Goal: Task Accomplishment & Management: Use online tool/utility

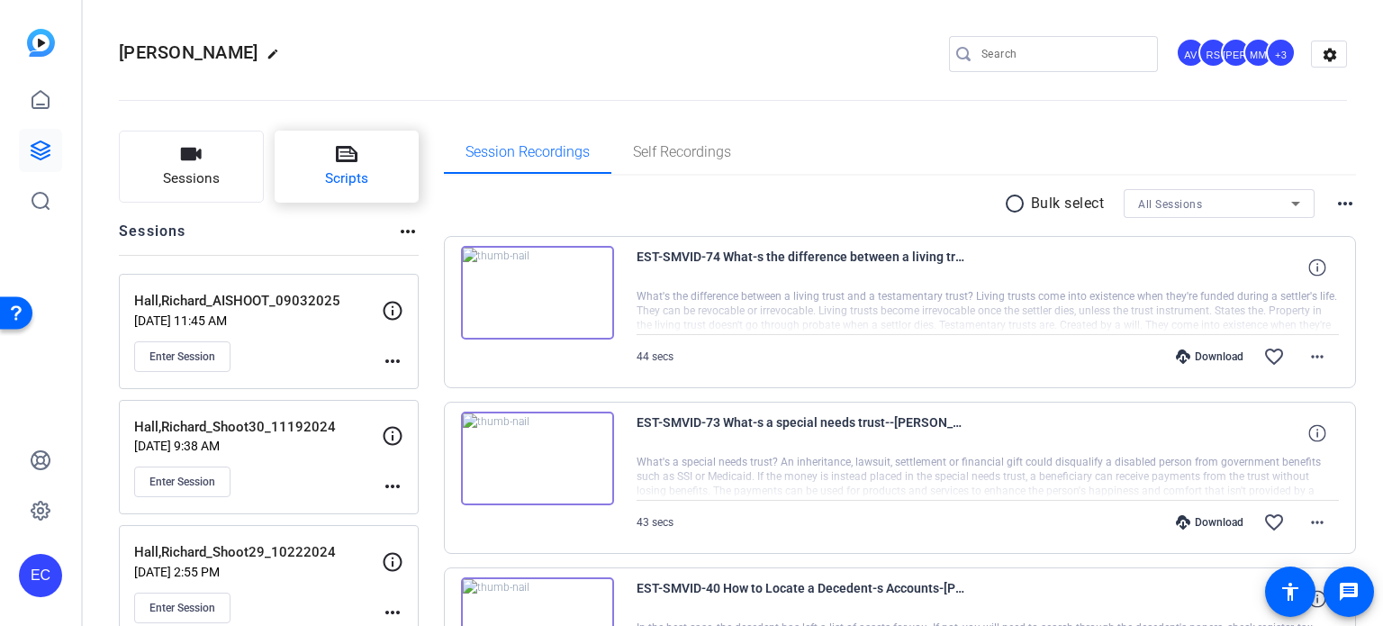
click at [331, 175] on span "Scripts" at bounding box center [346, 178] width 43 height 21
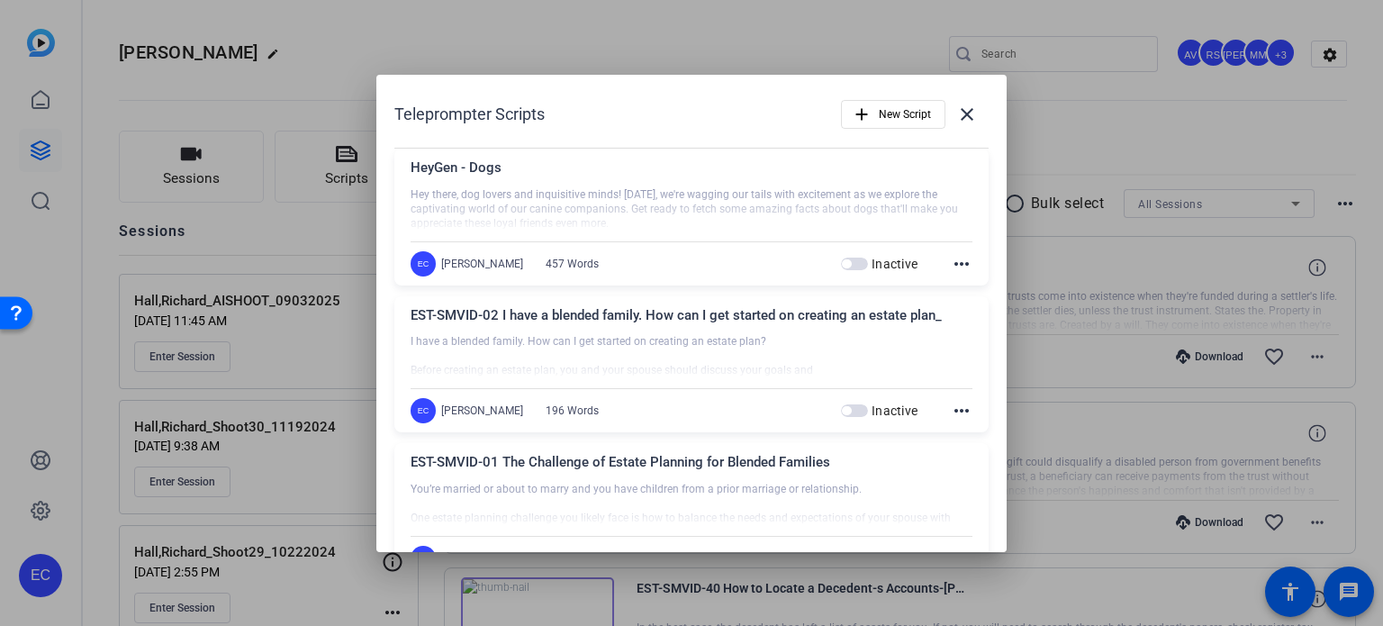
click at [848, 259] on span "button" at bounding box center [854, 263] width 27 height 13
click at [1044, 112] on div at bounding box center [691, 313] width 1383 height 626
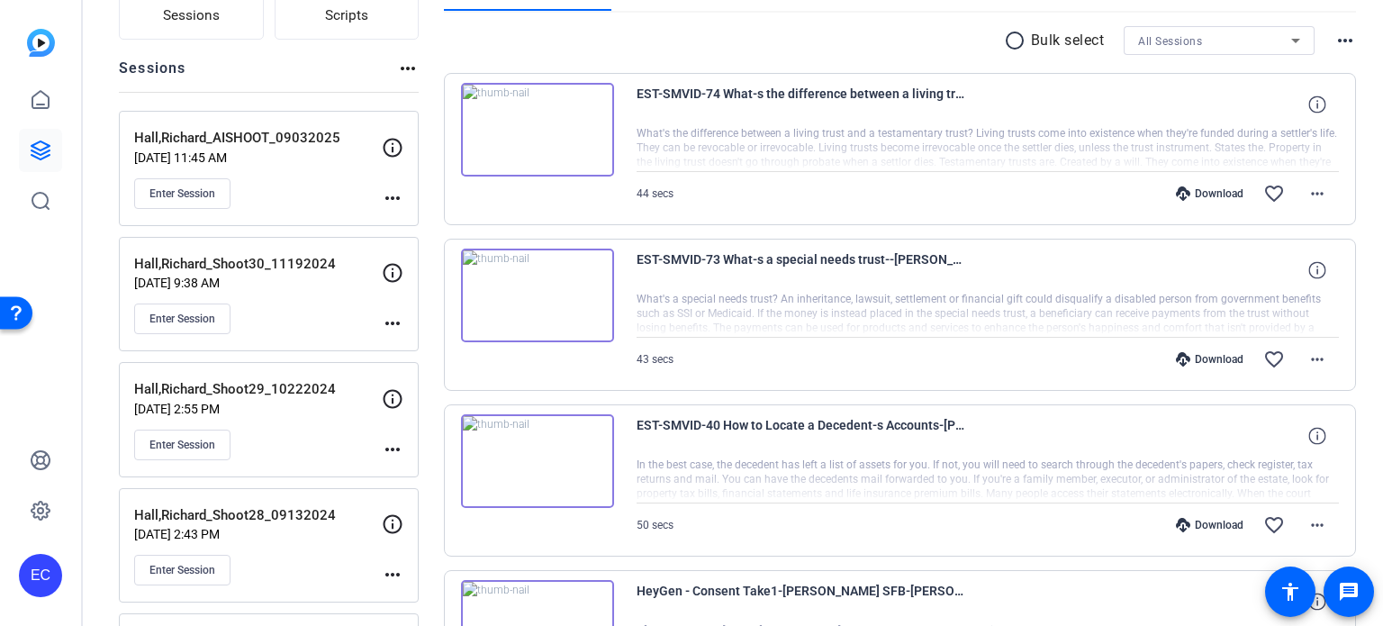
scroll to position [180, 0]
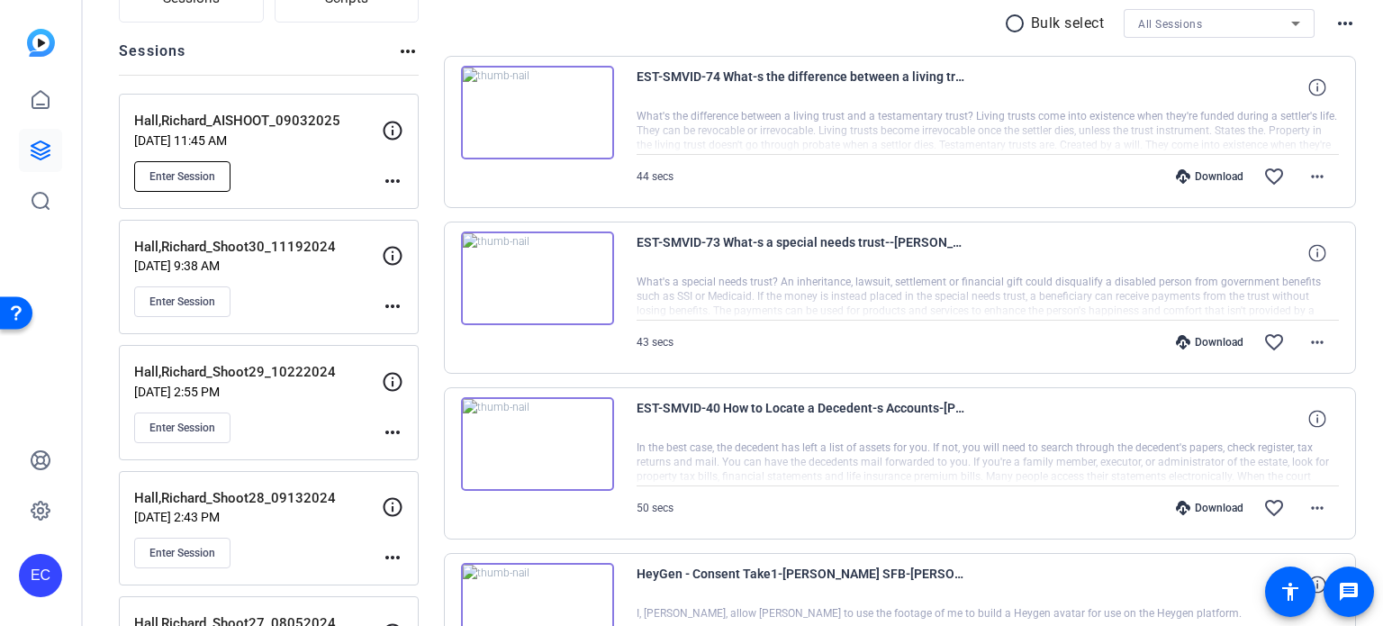
click at [184, 179] on span "Enter Session" at bounding box center [182, 176] width 66 height 14
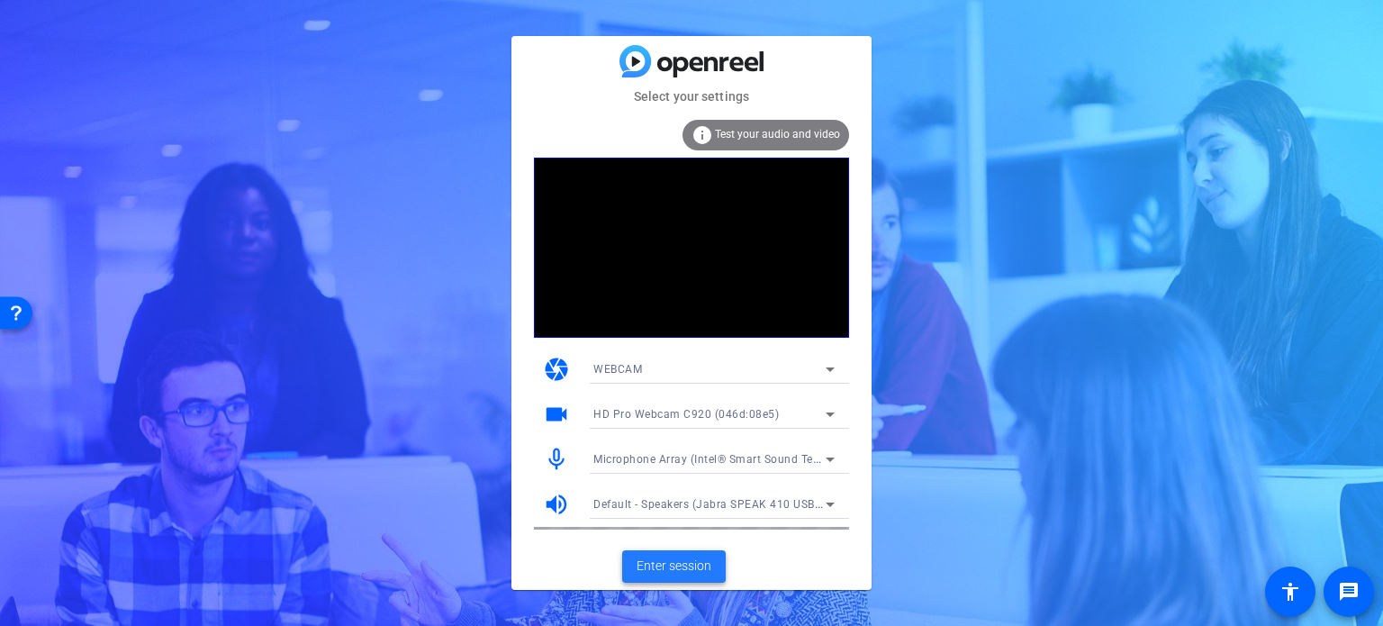
click at [670, 554] on span at bounding box center [674, 566] width 104 height 43
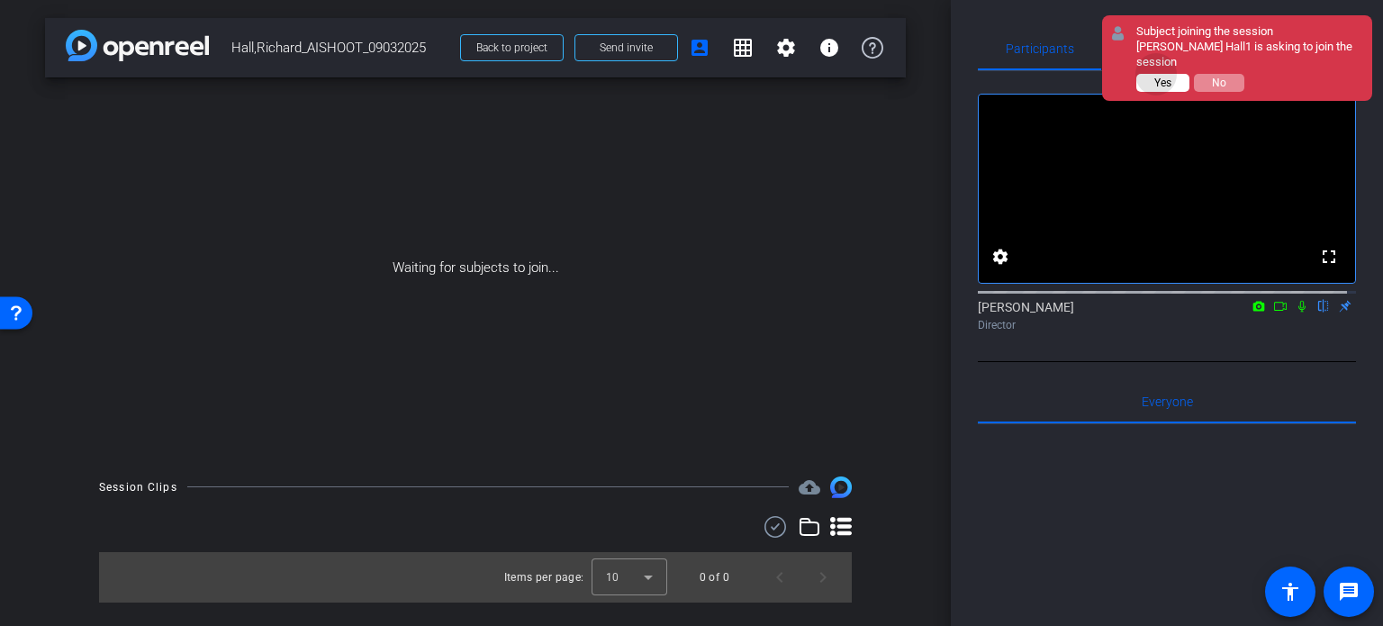
click at [1158, 74] on button "Yes" at bounding box center [1162, 83] width 53 height 18
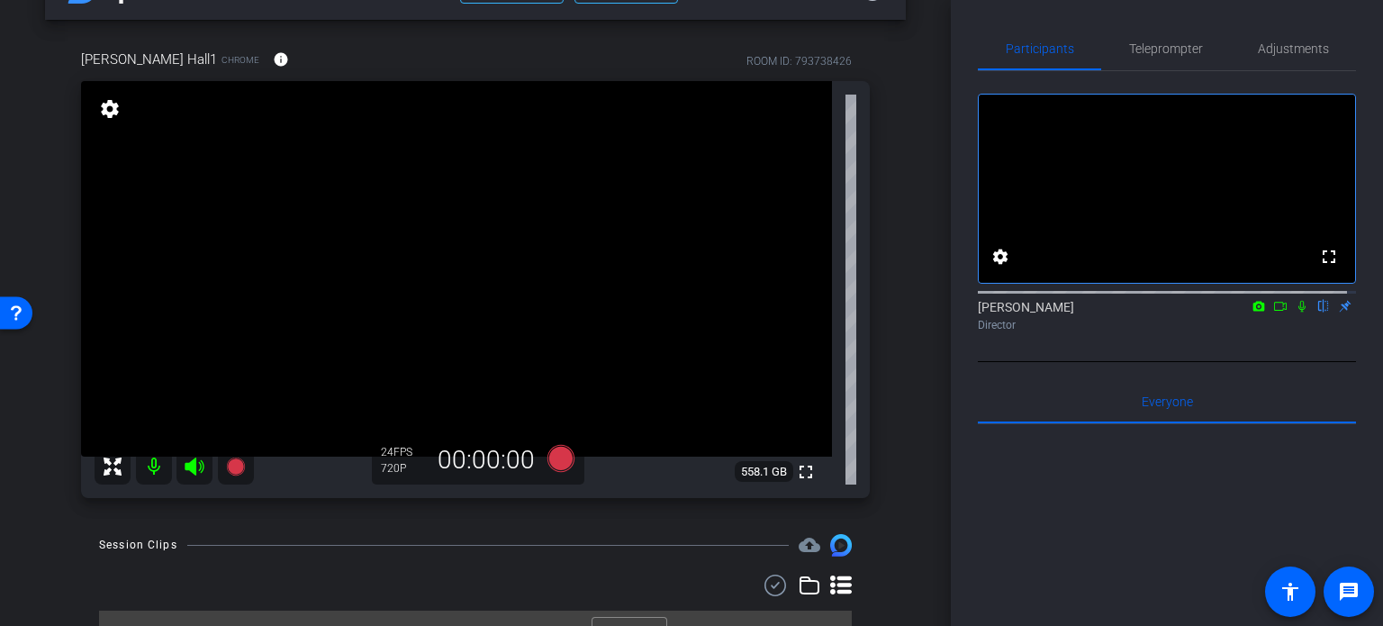
scroll to position [90, 0]
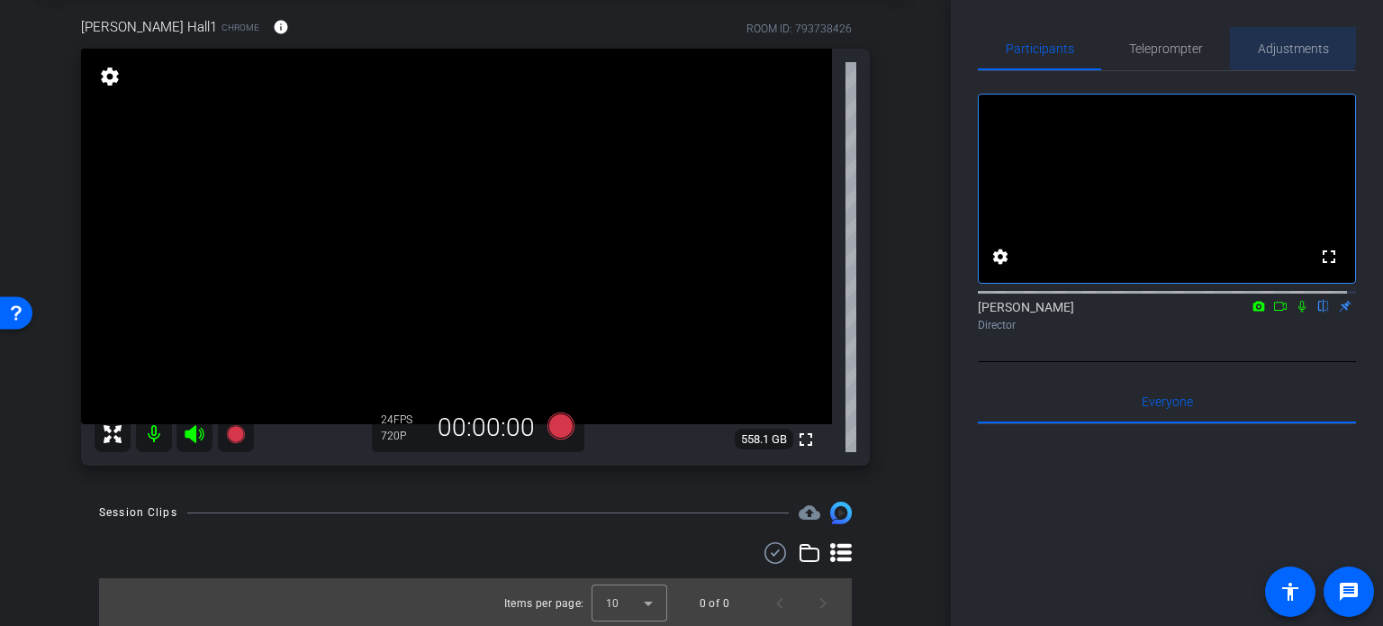
click at [1281, 42] on span "Adjustments" at bounding box center [1292, 48] width 71 height 13
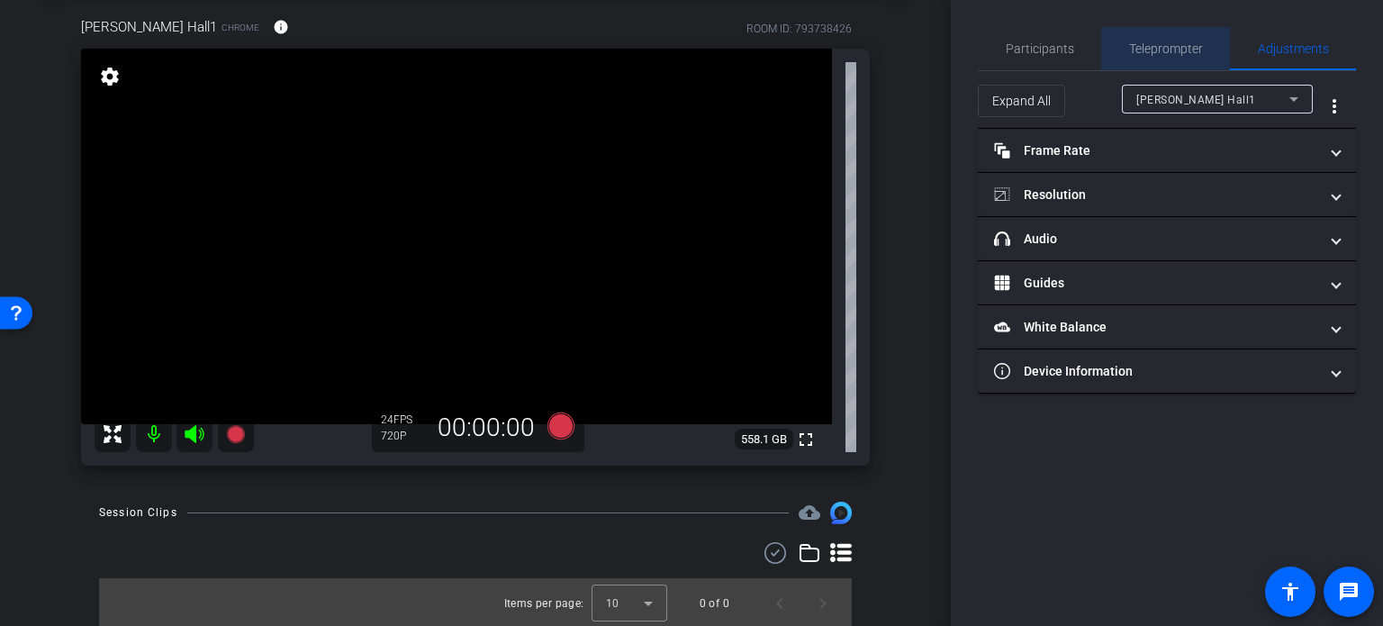
click at [1181, 47] on span "Teleprompter" at bounding box center [1166, 48] width 74 height 13
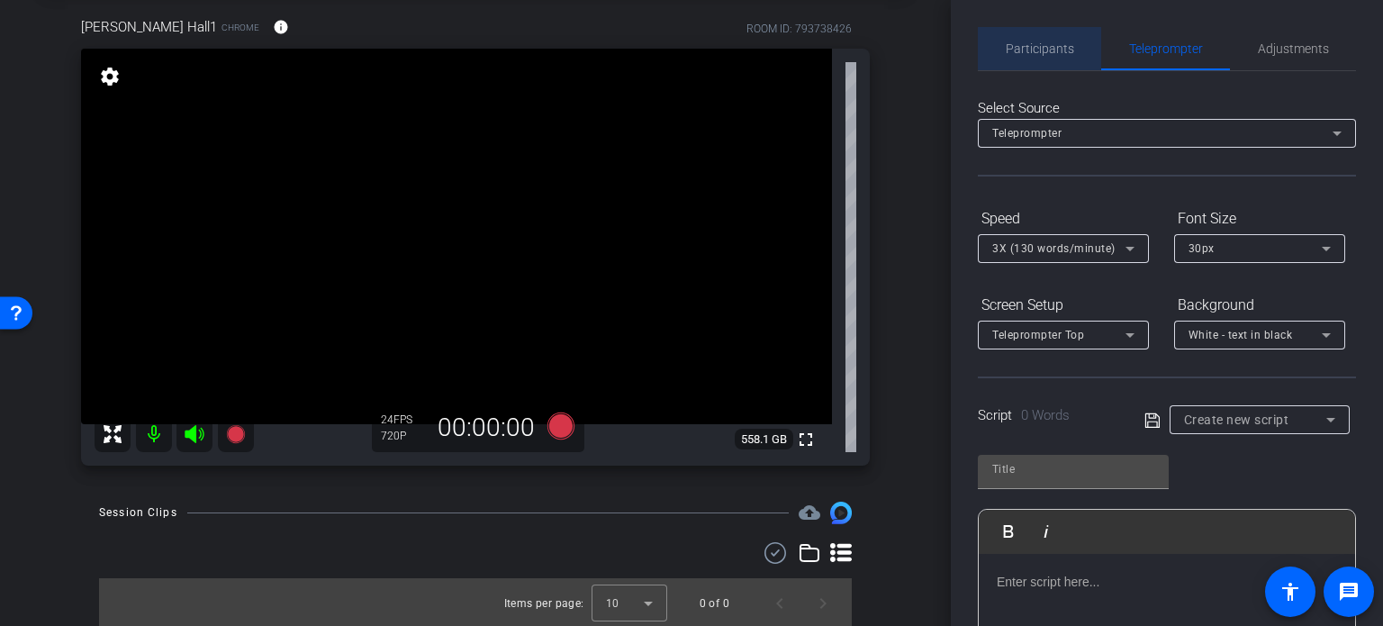
click at [1045, 39] on span "Participants" at bounding box center [1039, 48] width 68 height 43
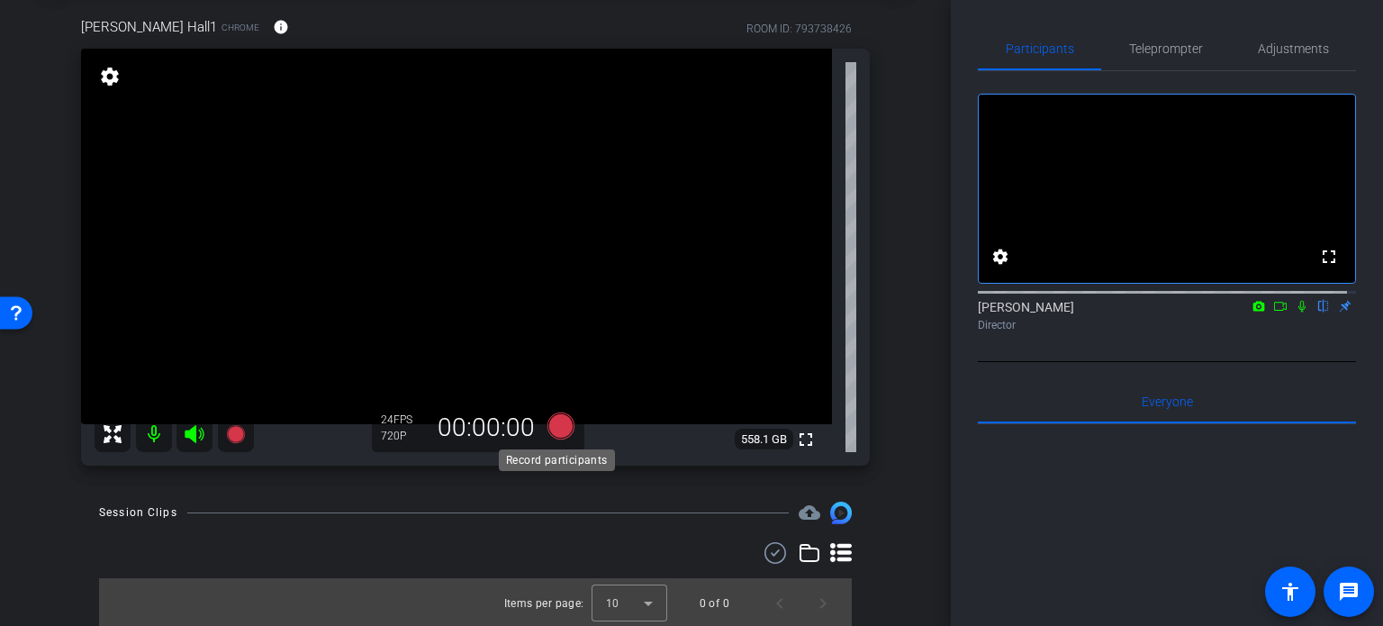
click at [569, 424] on icon at bounding box center [560, 425] width 27 height 27
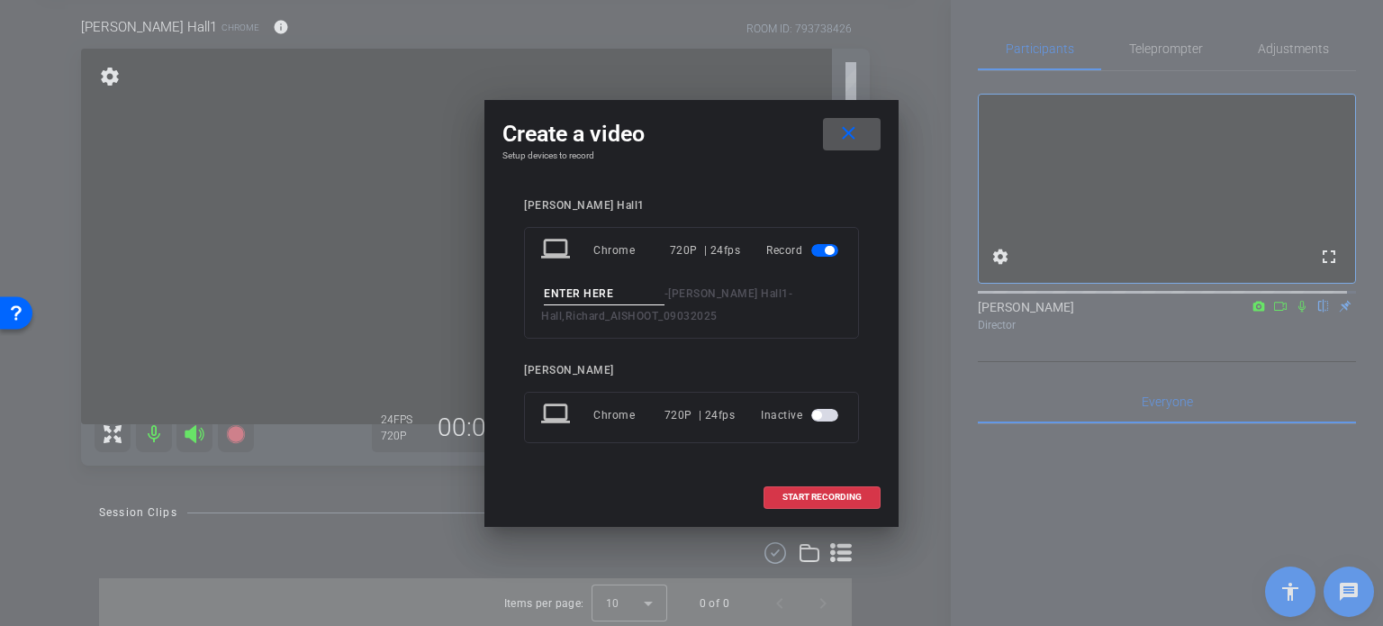
click at [626, 300] on input at bounding box center [604, 294] width 121 height 23
type input "test1"
click at [848, 500] on span "START RECORDING" at bounding box center [821, 496] width 79 height 9
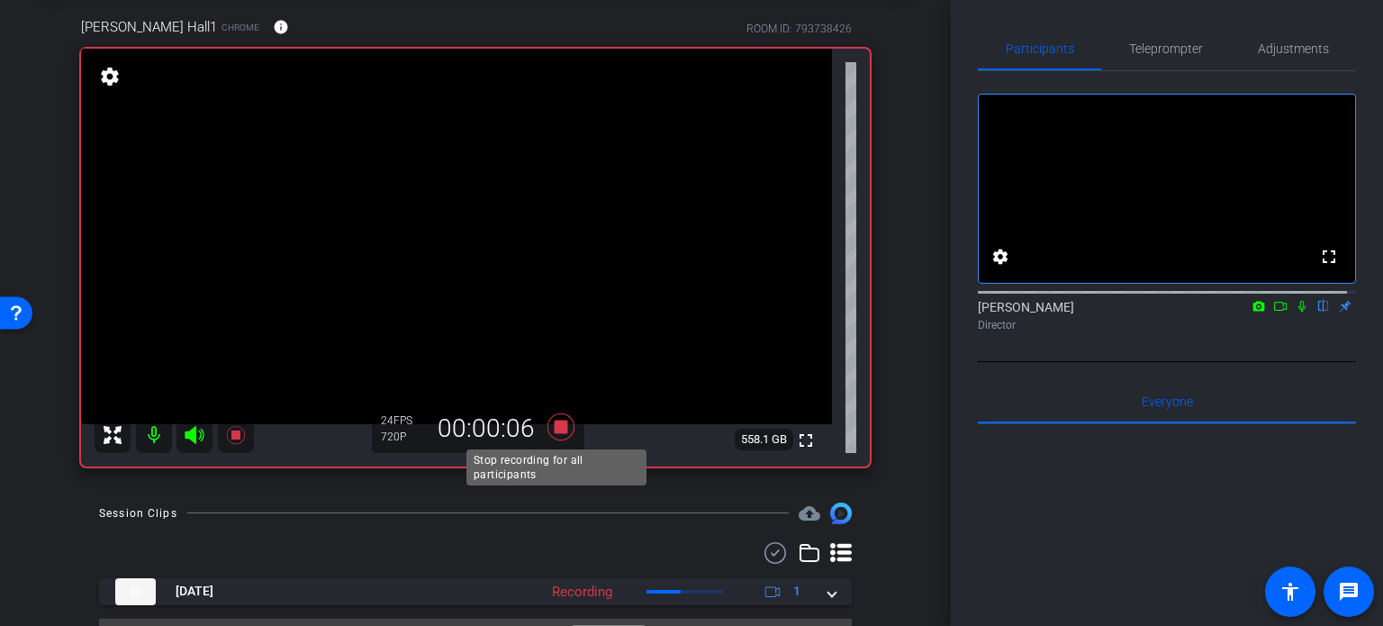
click at [560, 431] on icon at bounding box center [560, 426] width 27 height 27
click at [903, 429] on div "arrow_back Hall,Richard_AISHOOT_09032025 Back to project Send invite account_bo…" at bounding box center [475, 223] width 951 height 626
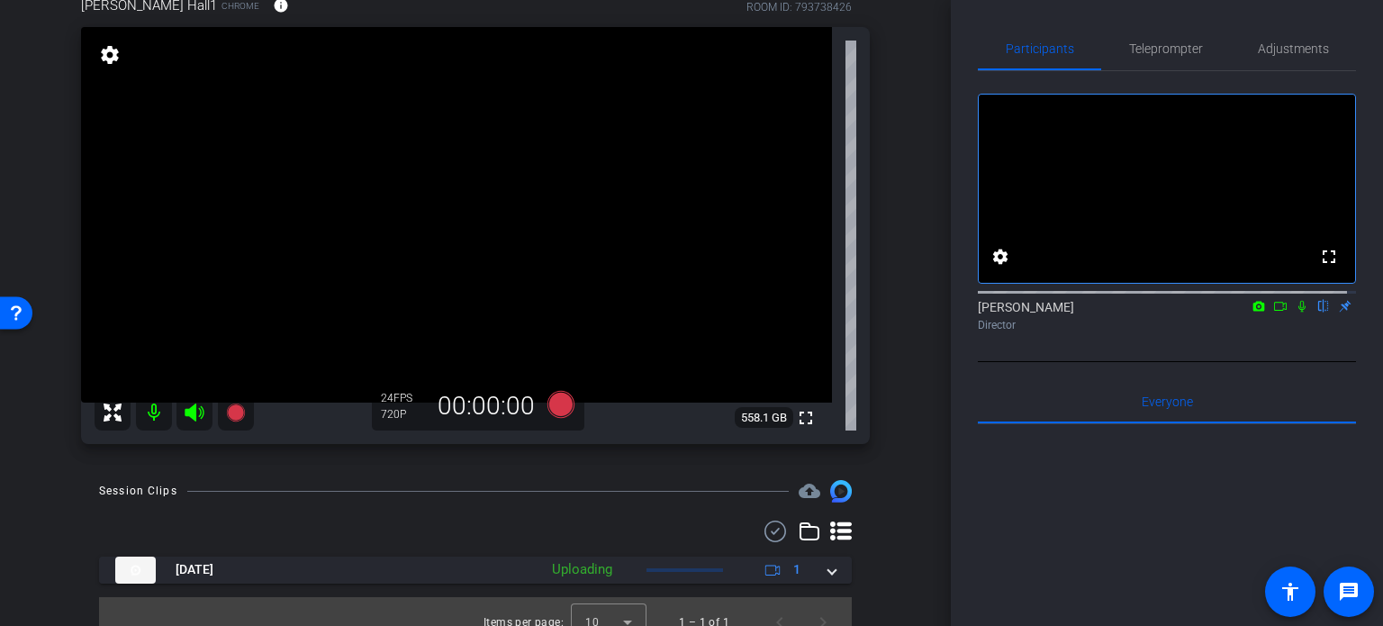
scroll to position [132, 0]
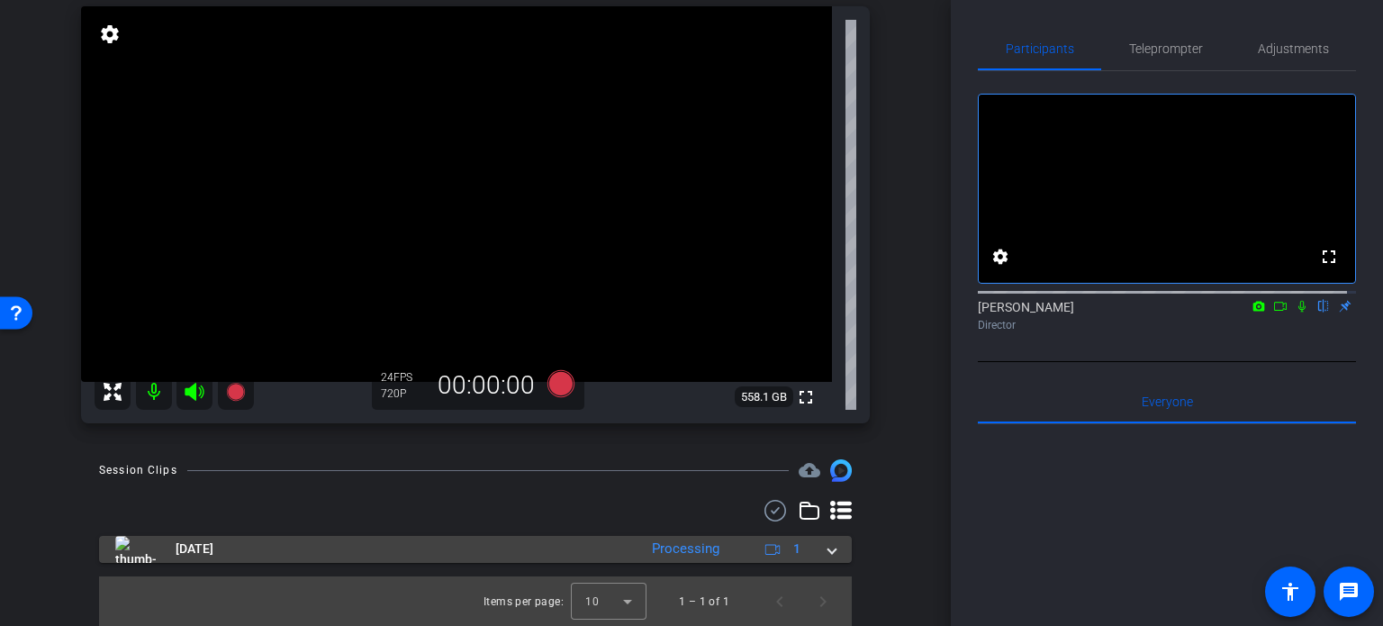
click at [828, 554] on span at bounding box center [831, 548] width 7 height 19
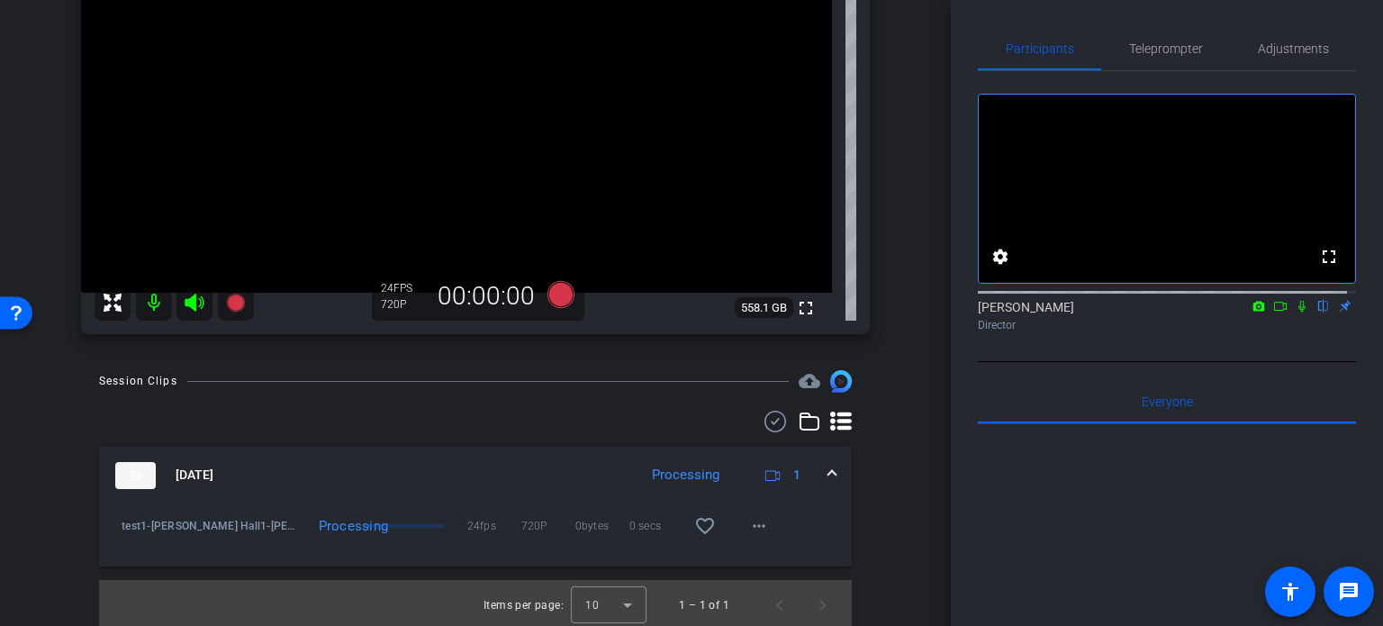
scroll to position [222, 0]
click at [760, 527] on mat-icon "more_horiz" at bounding box center [759, 530] width 22 height 22
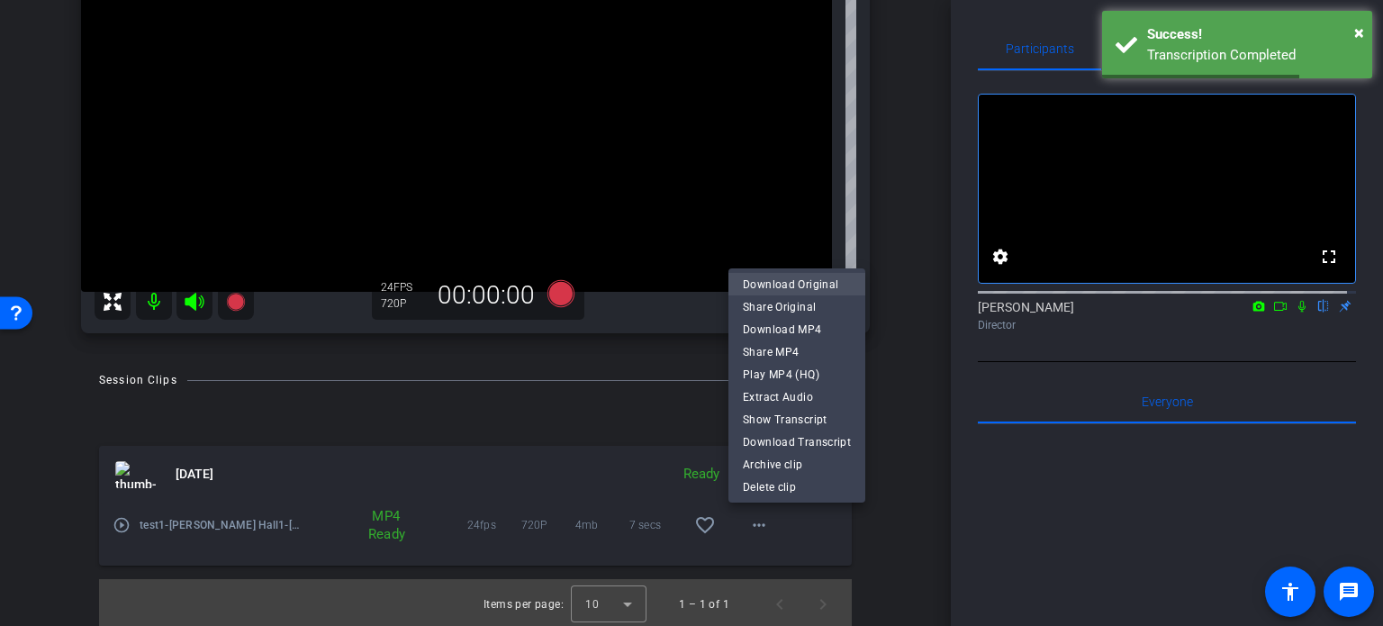
click at [788, 286] on span "Download Original" at bounding box center [797, 285] width 108 height 22
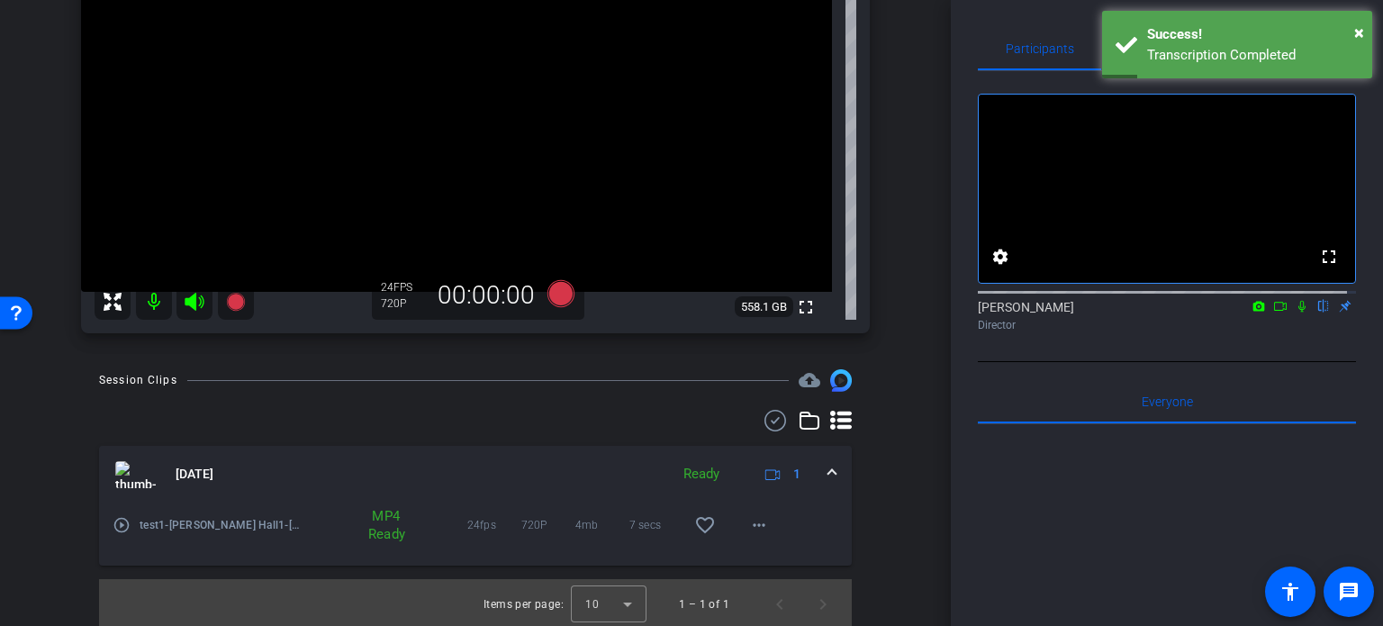
click at [828, 470] on mat-expansion-panel-header "Sep 3, 2025 Ready 1" at bounding box center [475, 475] width 752 height 58
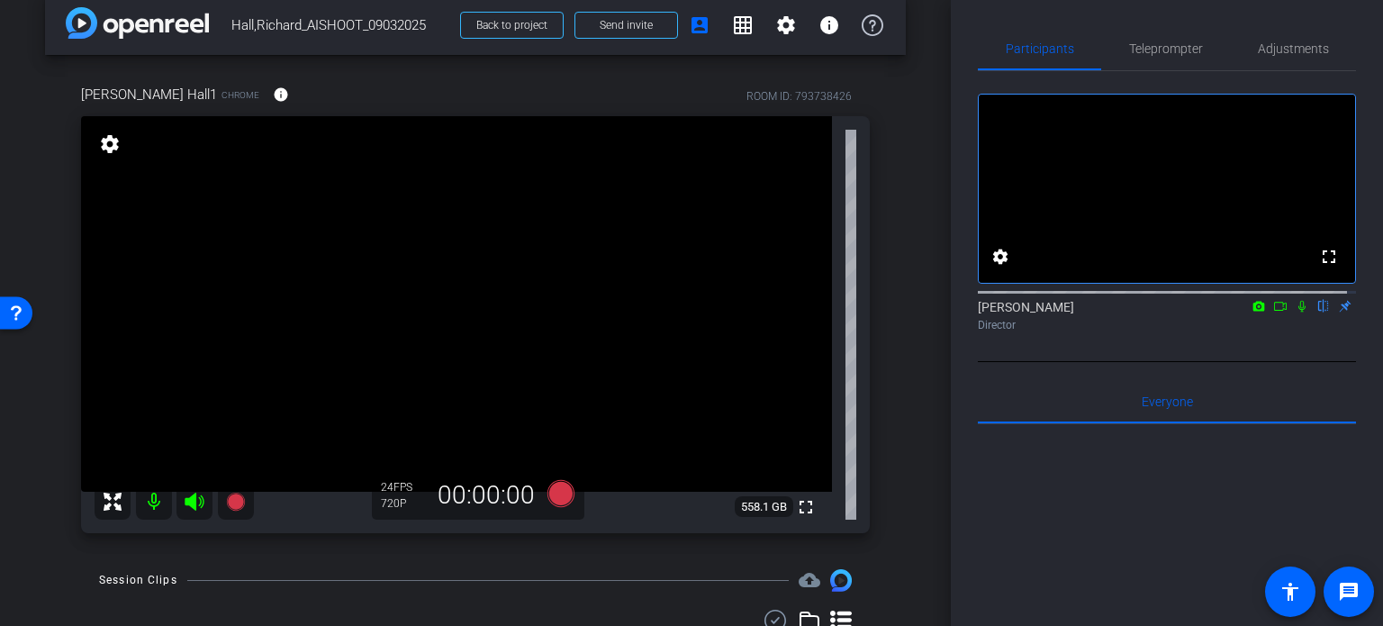
scroll to position [0, 0]
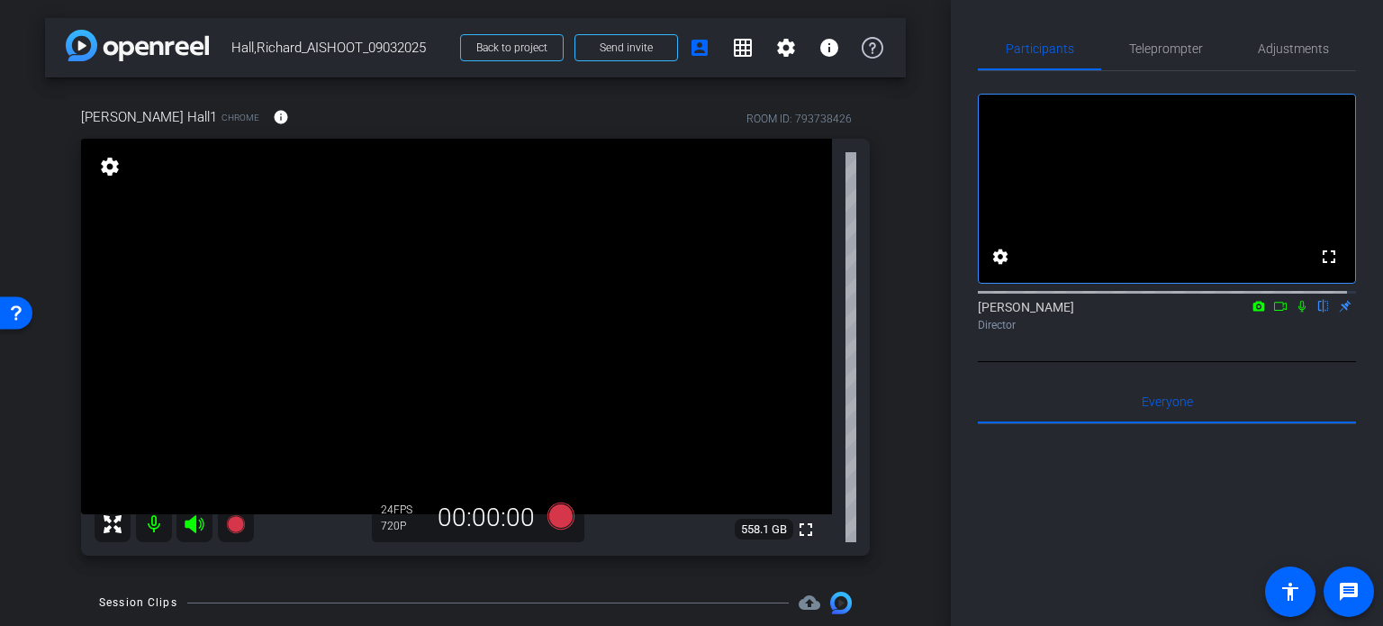
click at [911, 509] on div "arrow_back Hall,Richard_AISHOOT_09032025 Back to project Send invite account_bo…" at bounding box center [475, 313] width 951 height 626
click at [898, 497] on div "arrow_back Hall,Richard_AISHOOT_09032025 Back to project Send invite account_bo…" at bounding box center [475, 313] width 951 height 626
click at [907, 442] on div "arrow_back Hall,Richard_AISHOOT_09032025 Back to project Send invite account_bo…" at bounding box center [475, 313] width 951 height 626
click at [1183, 57] on span "Teleprompter" at bounding box center [1166, 48] width 74 height 43
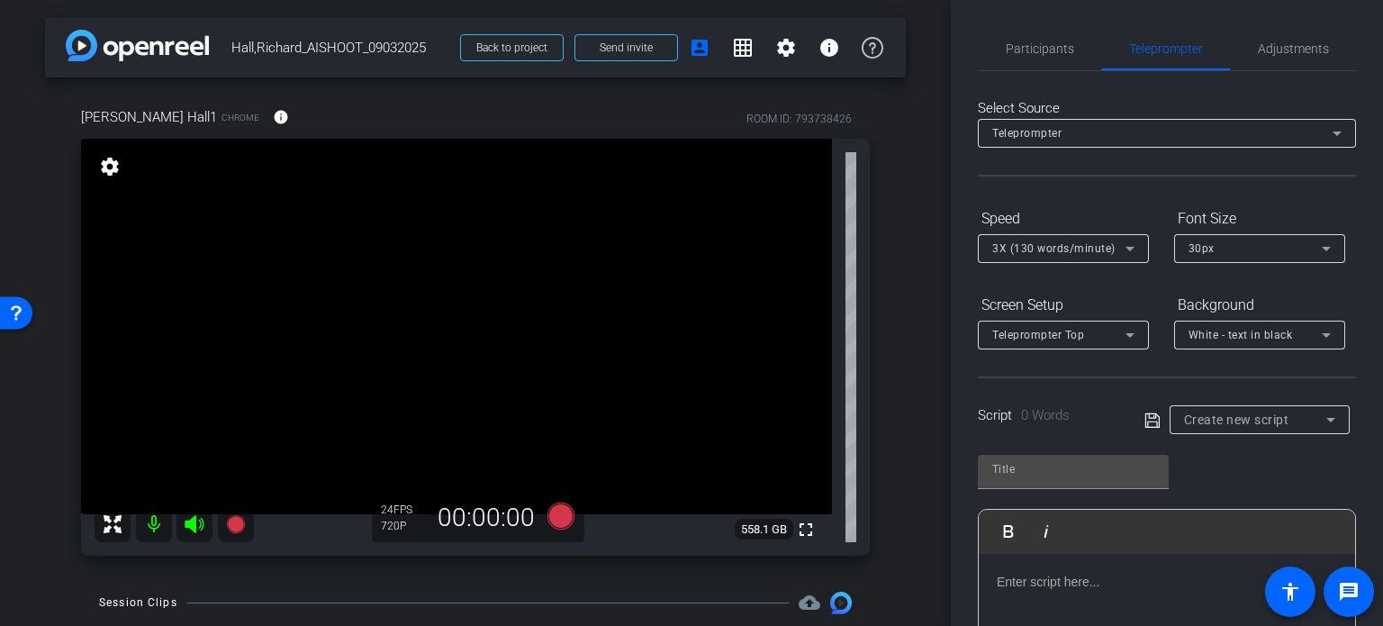
click at [1263, 420] on span "Create new script" at bounding box center [1236, 419] width 105 height 14
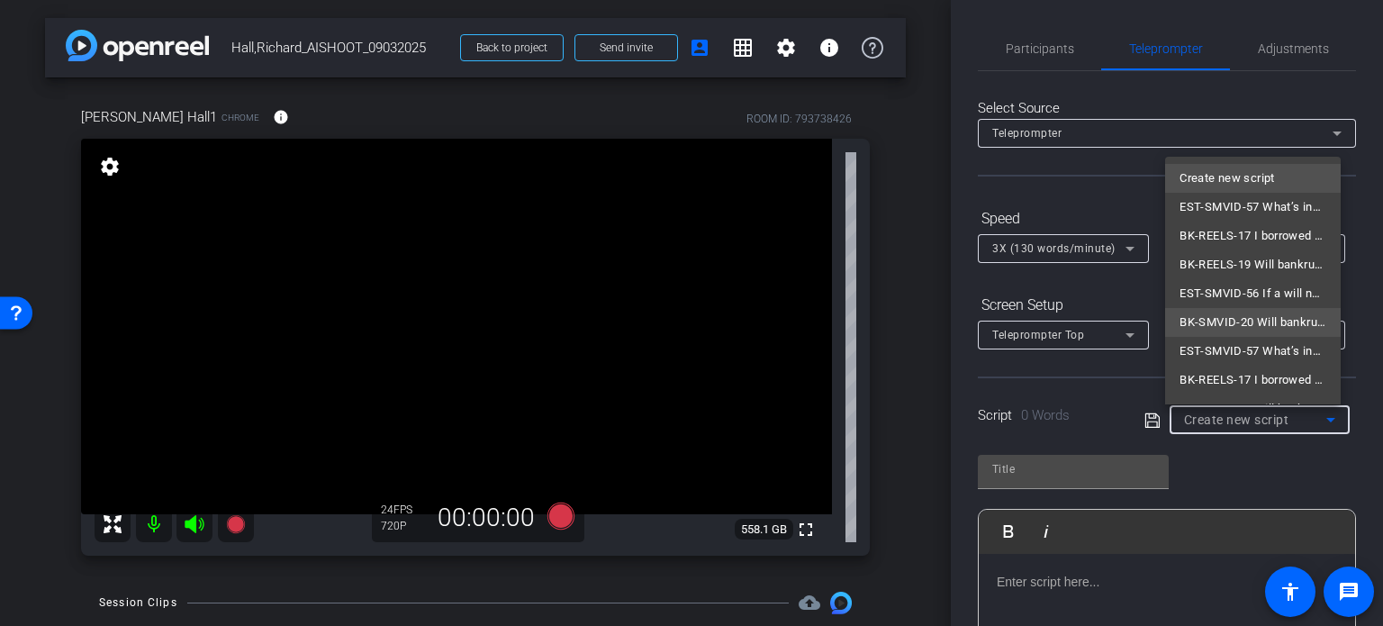
scroll to position [284, 0]
drag, startPoint x: 1224, startPoint y: 384, endPoint x: 1327, endPoint y: 376, distance: 102.9
click at [1230, 386] on span "HeyGen - Dogs" at bounding box center [1219, 384] width 81 height 22
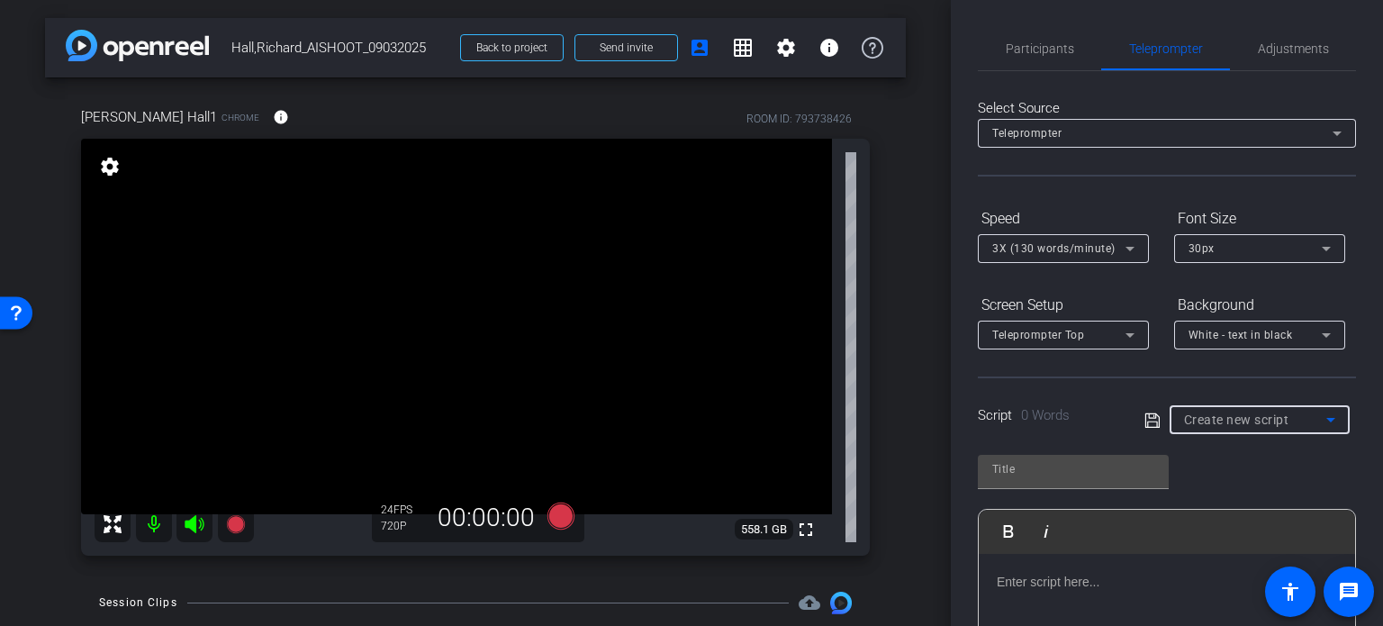
type input "HeyGen - Dogs"
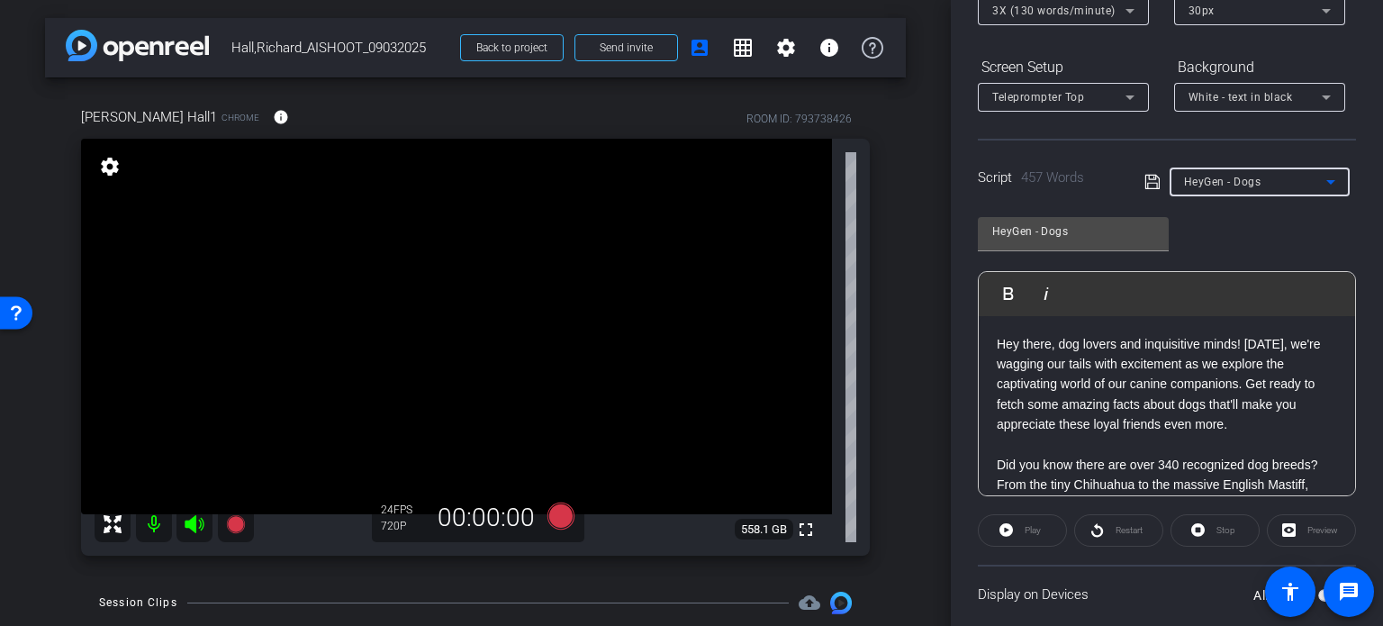
scroll to position [356, 0]
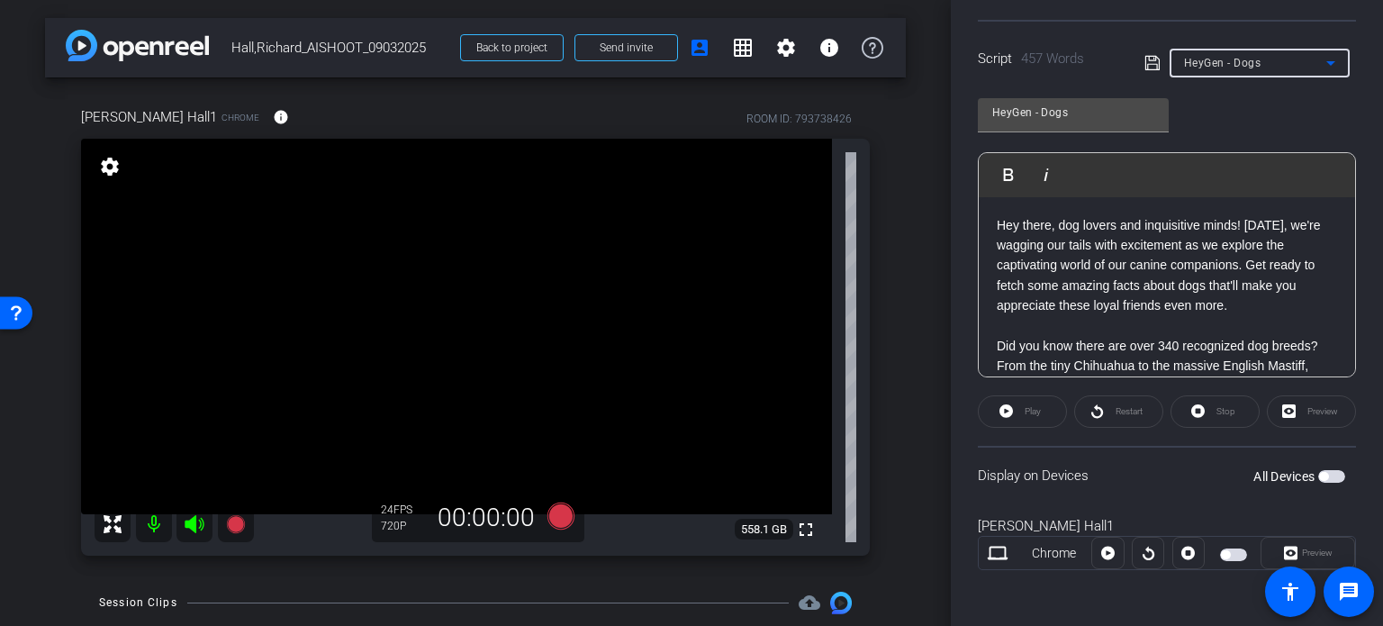
click at [1320, 477] on span "button" at bounding box center [1331, 476] width 27 height 13
click at [1174, 266] on p "Hey there, dog lovers and inquisitive minds! Today, we're wagging our tails wit…" at bounding box center [1166, 265] width 340 height 101
click at [1095, 292] on p "Hey there, dog lovers and inquisitive minds! Today, we're wagging our tails wit…" at bounding box center [1166, 265] width 340 height 101
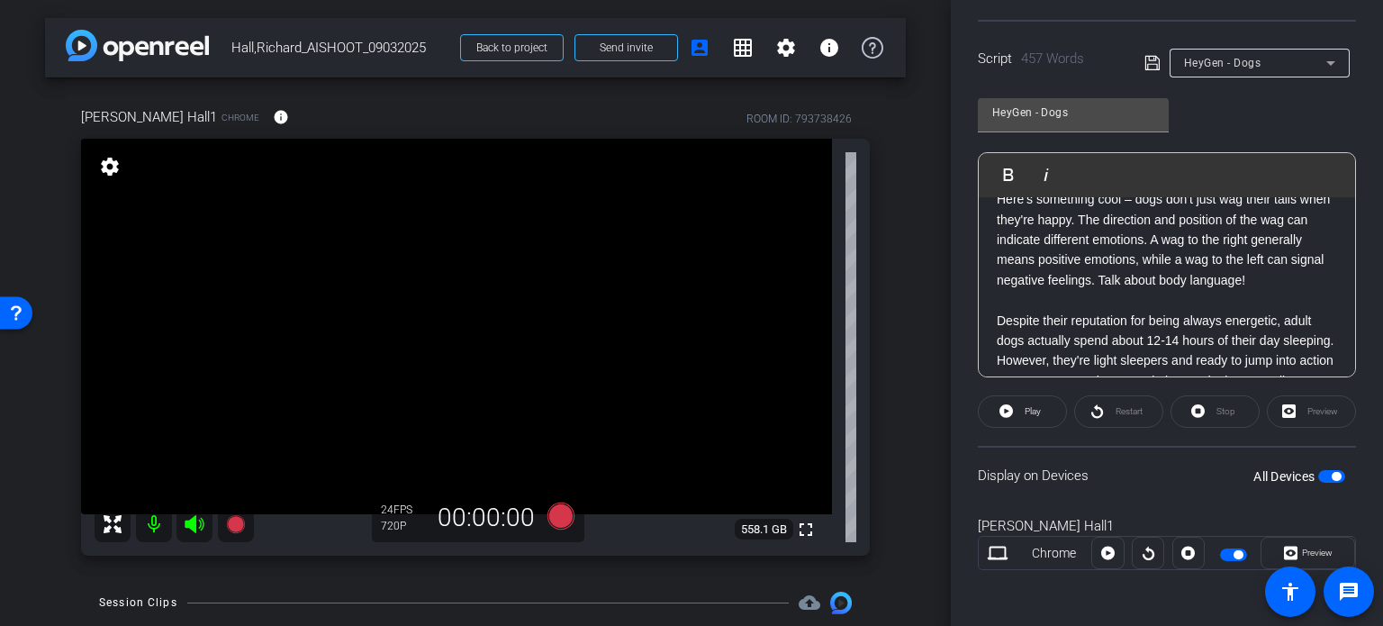
scroll to position [1146, 0]
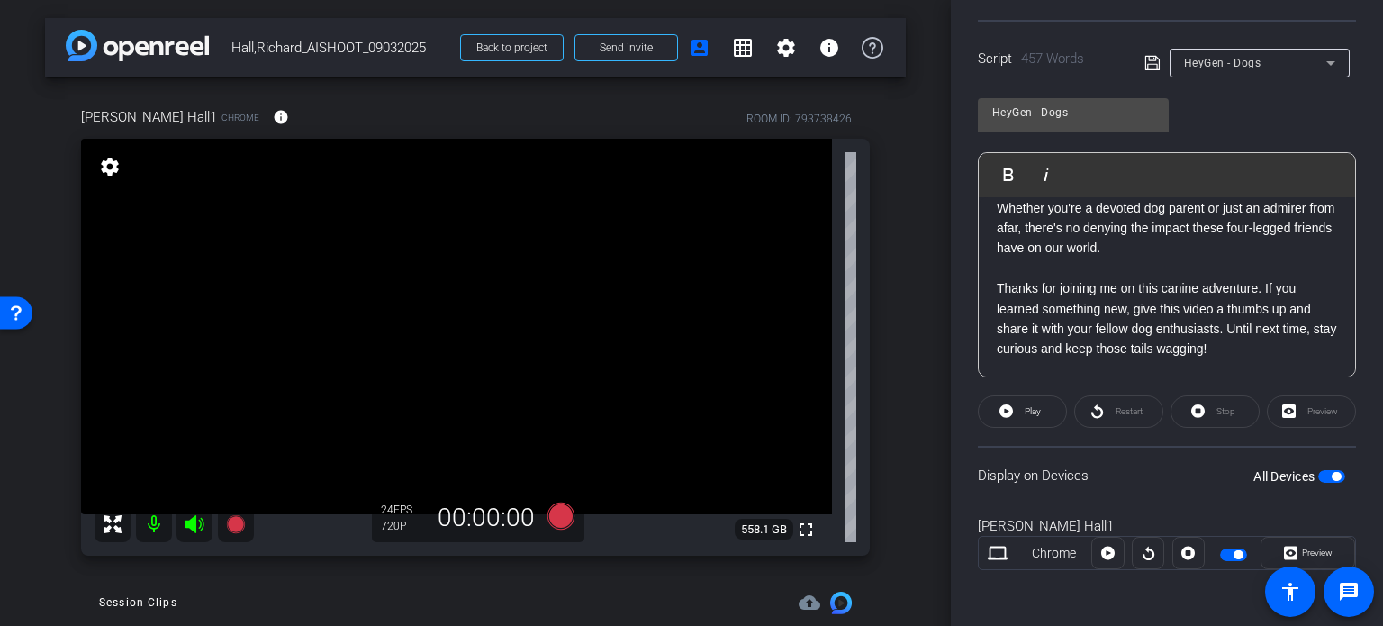
click at [1274, 45] on div "Script 457 Words HeyGen - Dogs" at bounding box center [1167, 49] width 378 height 58
click at [1272, 66] on div "HeyGen - Dogs" at bounding box center [1255, 62] width 142 height 23
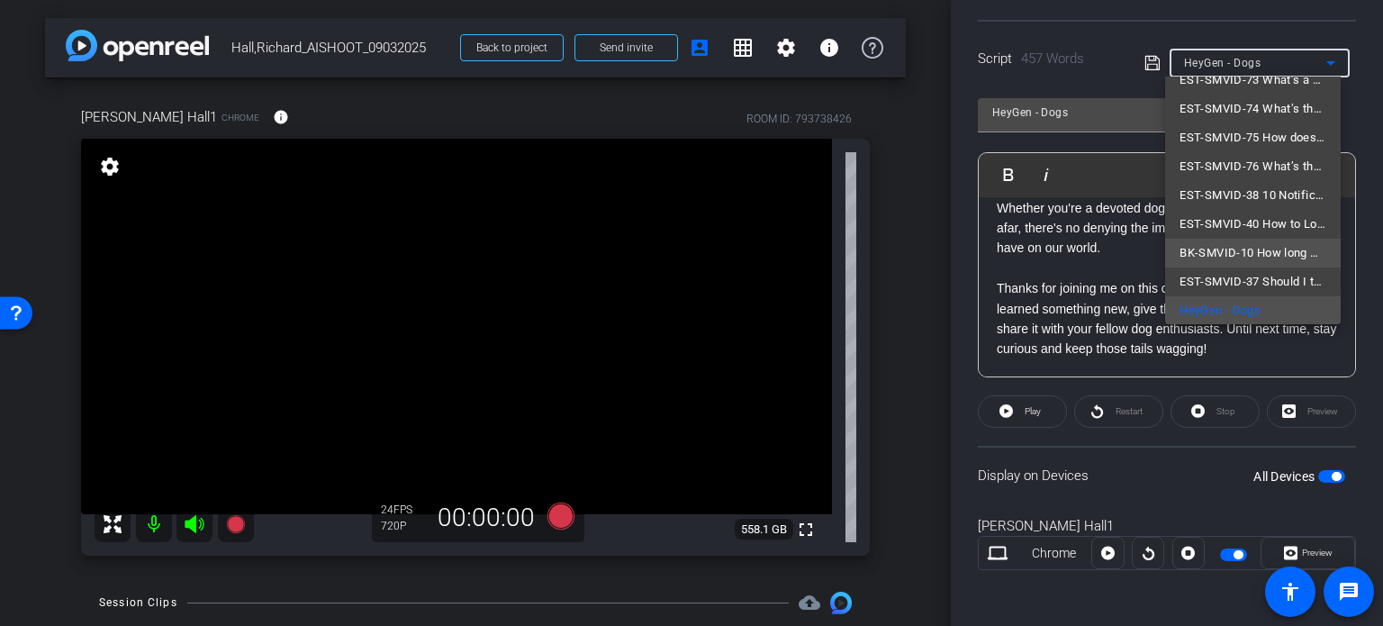
scroll to position [0, 0]
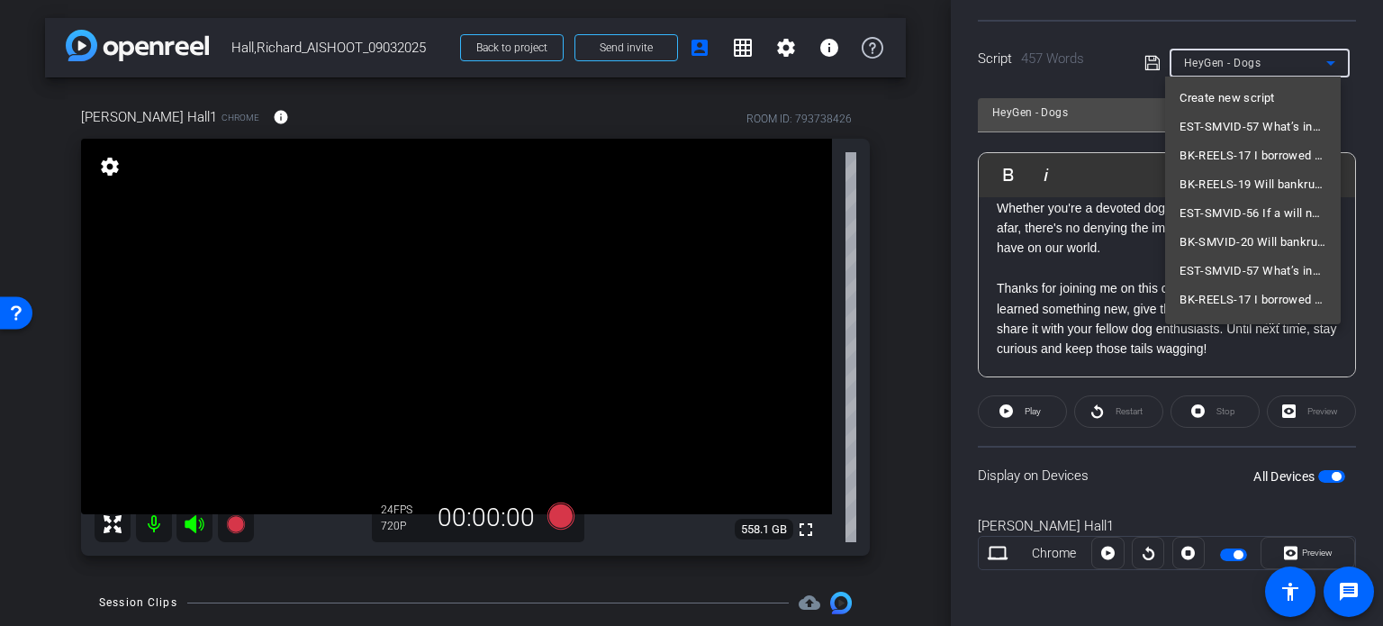
click at [1245, 91] on span "Create new script" at bounding box center [1226, 98] width 95 height 22
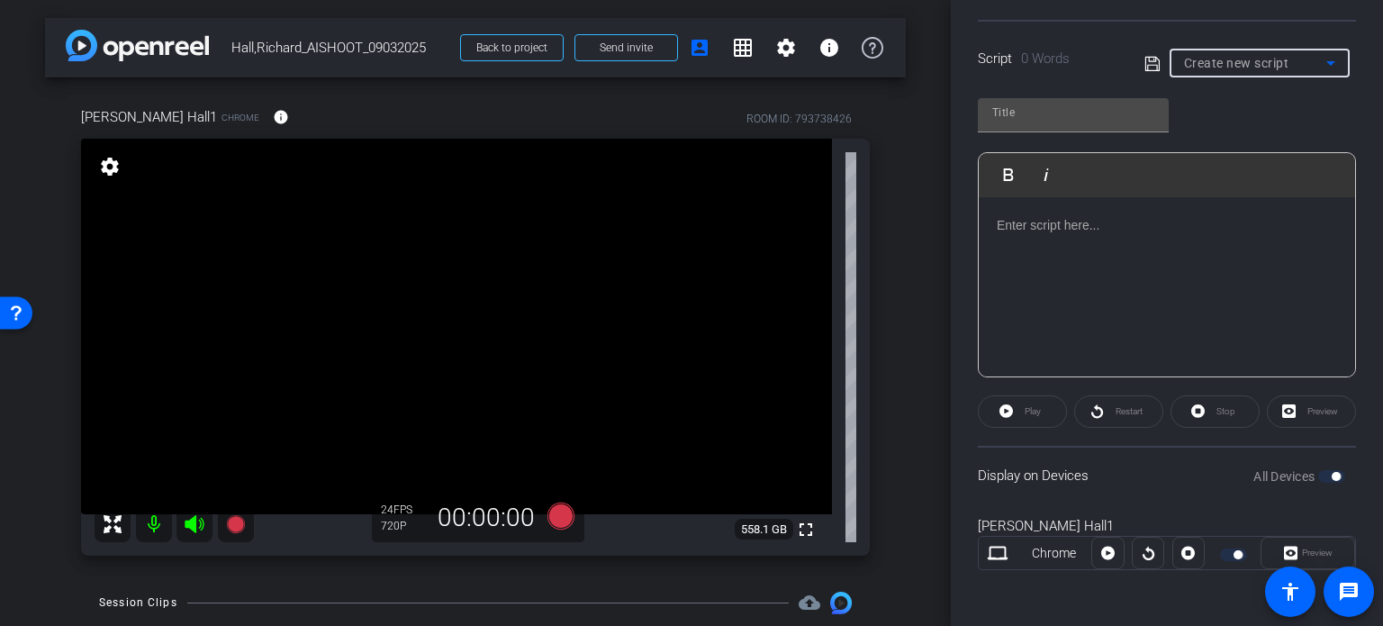
click at [900, 446] on div "arrow_back Hall,Richard_AISHOOT_09032025 Back to project Send invite account_bo…" at bounding box center [475, 313] width 951 height 626
click at [891, 424] on div "Richard Hall1 Chrome info ROOM ID: 793738426 fullscreen settings 558.1 GB 24 FP…" at bounding box center [475, 325] width 860 height 496
click at [561, 514] on icon at bounding box center [560, 515] width 27 height 27
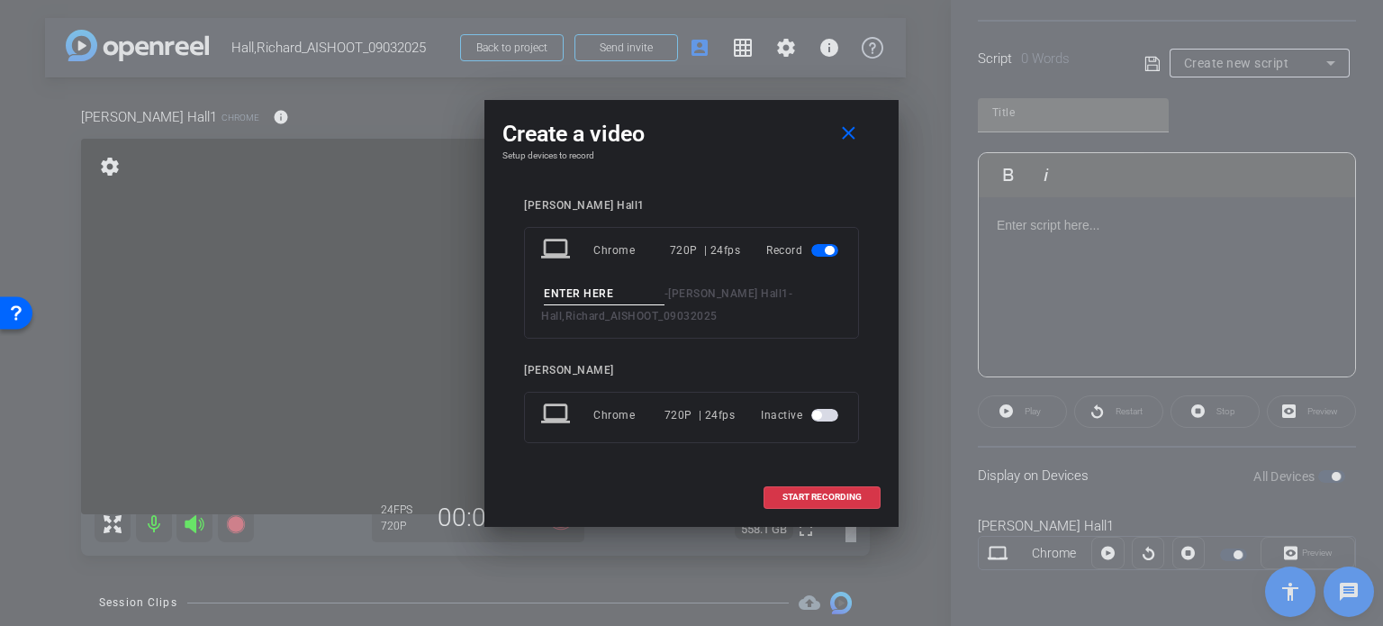
click at [625, 296] on input at bounding box center [604, 294] width 121 height 23
type input "Avatar 3"
click at [856, 144] on mat-icon "close" at bounding box center [848, 133] width 23 height 23
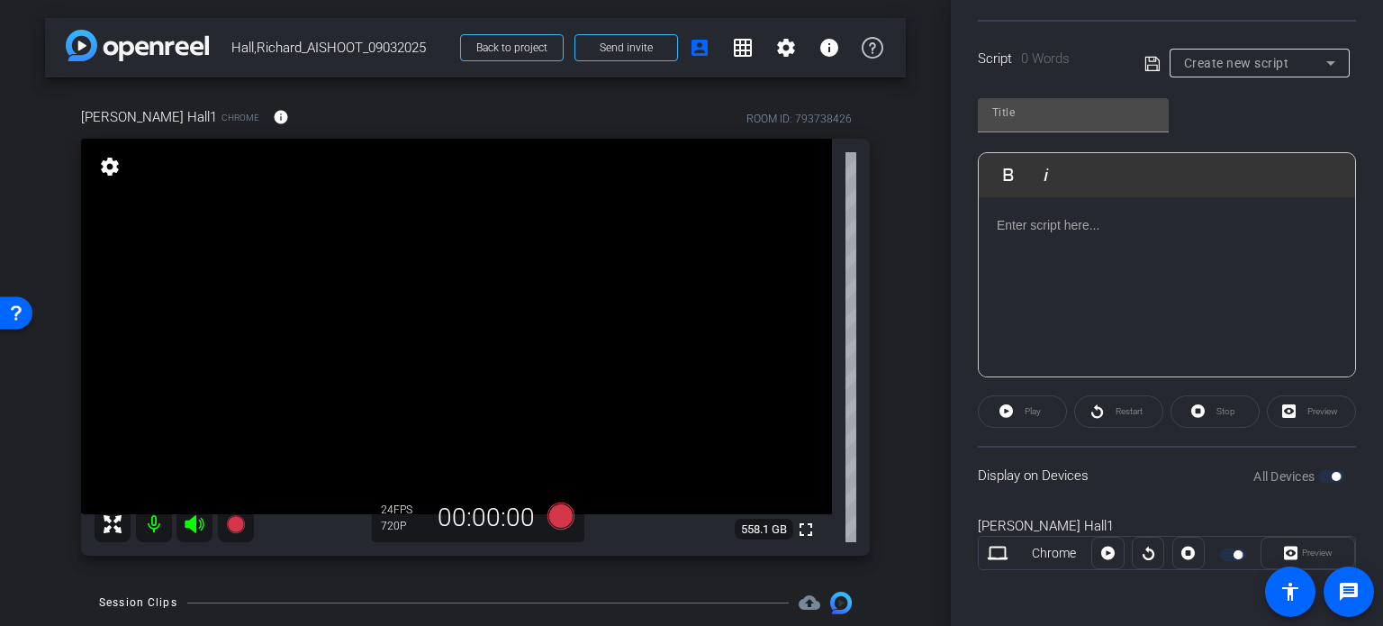
click at [909, 336] on div "arrow_back Hall,Richard_AISHOOT_09032025 Back to project Send invite account_bo…" at bounding box center [475, 313] width 951 height 626
click at [906, 400] on div "arrow_back Hall,Richard_AISHOOT_09032025 Back to project Send invite account_bo…" at bounding box center [475, 313] width 951 height 626
click at [562, 521] on icon at bounding box center [560, 515] width 27 height 27
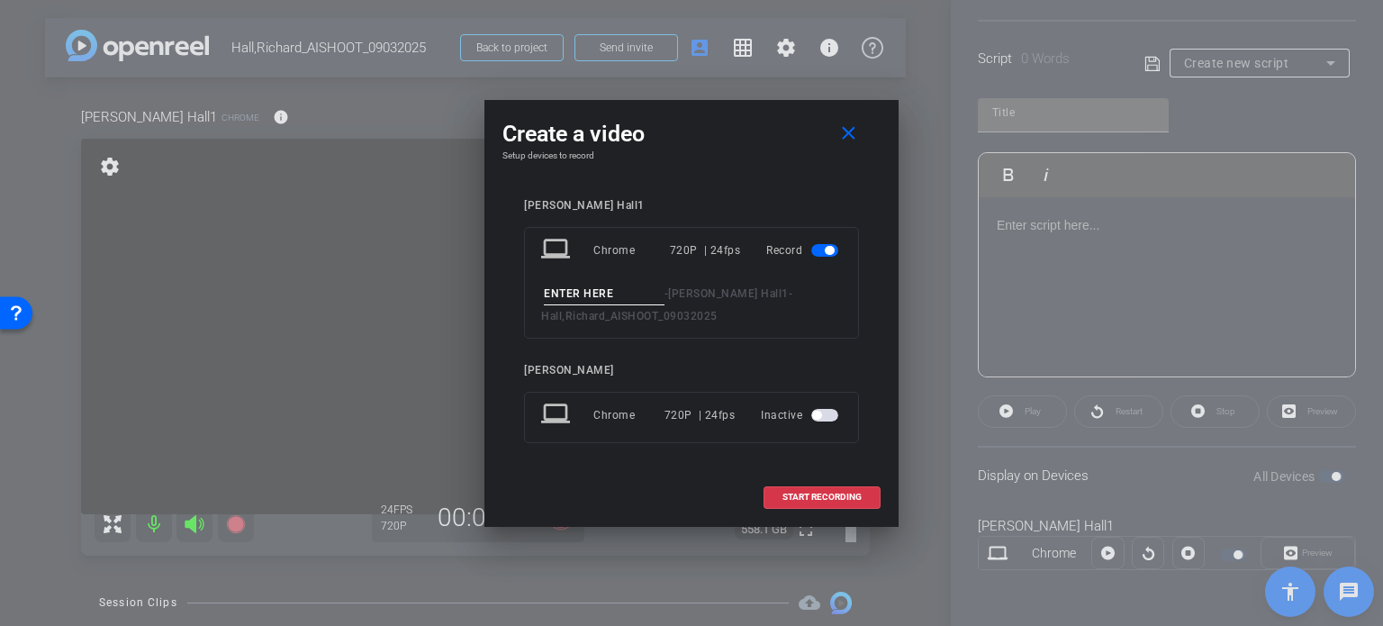
click at [600, 294] on input at bounding box center [604, 294] width 121 height 23
click at [600, 294] on input "Richard Avatar - 3" at bounding box center [604, 294] width 121 height 23
click at [544, 291] on input "Richard Avatar - 3" at bounding box center [604, 294] width 121 height 23
type input "Richard Avatar - 3"
click at [810, 500] on span "START RECORDING" at bounding box center [821, 496] width 79 height 9
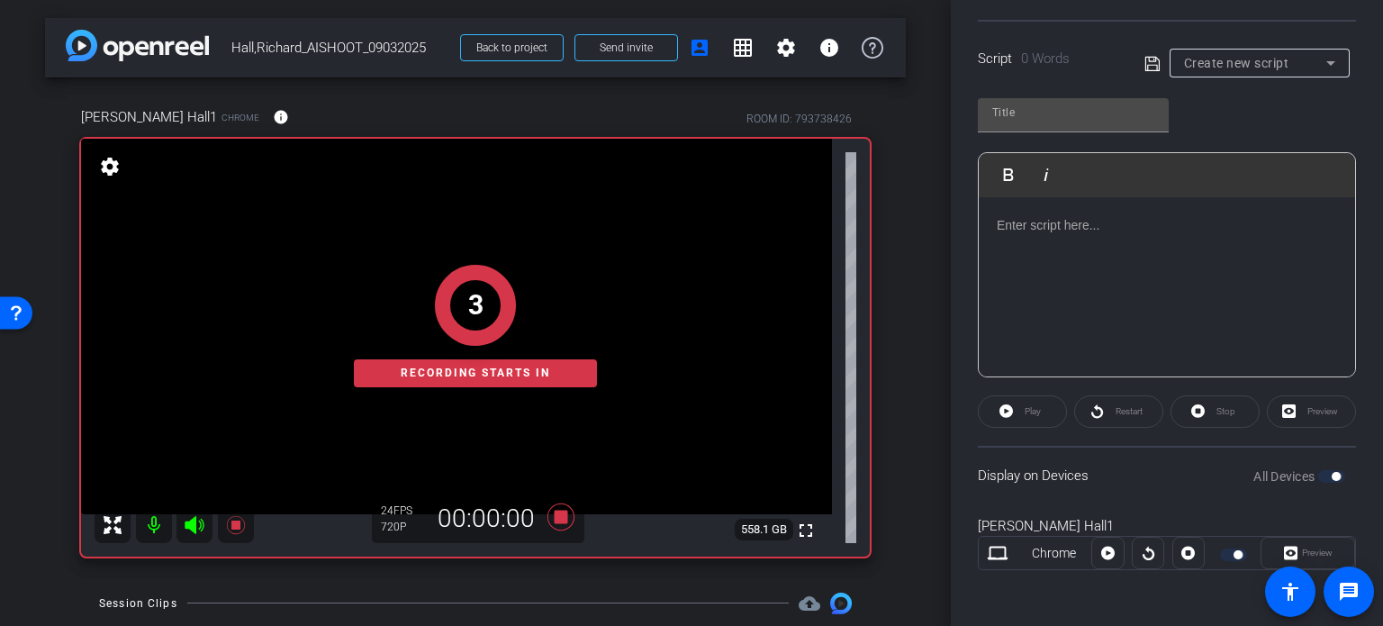
type input "HeyGen - Dogs"
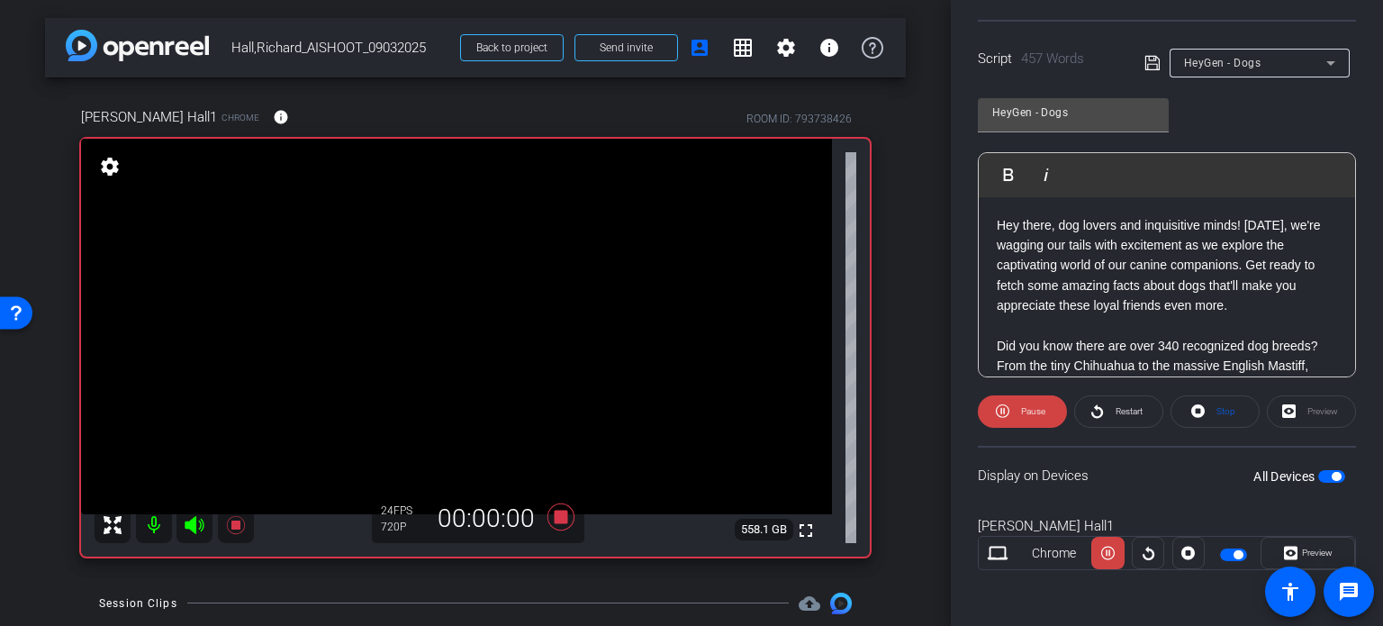
click at [1319, 477] on span "button" at bounding box center [1331, 476] width 27 height 13
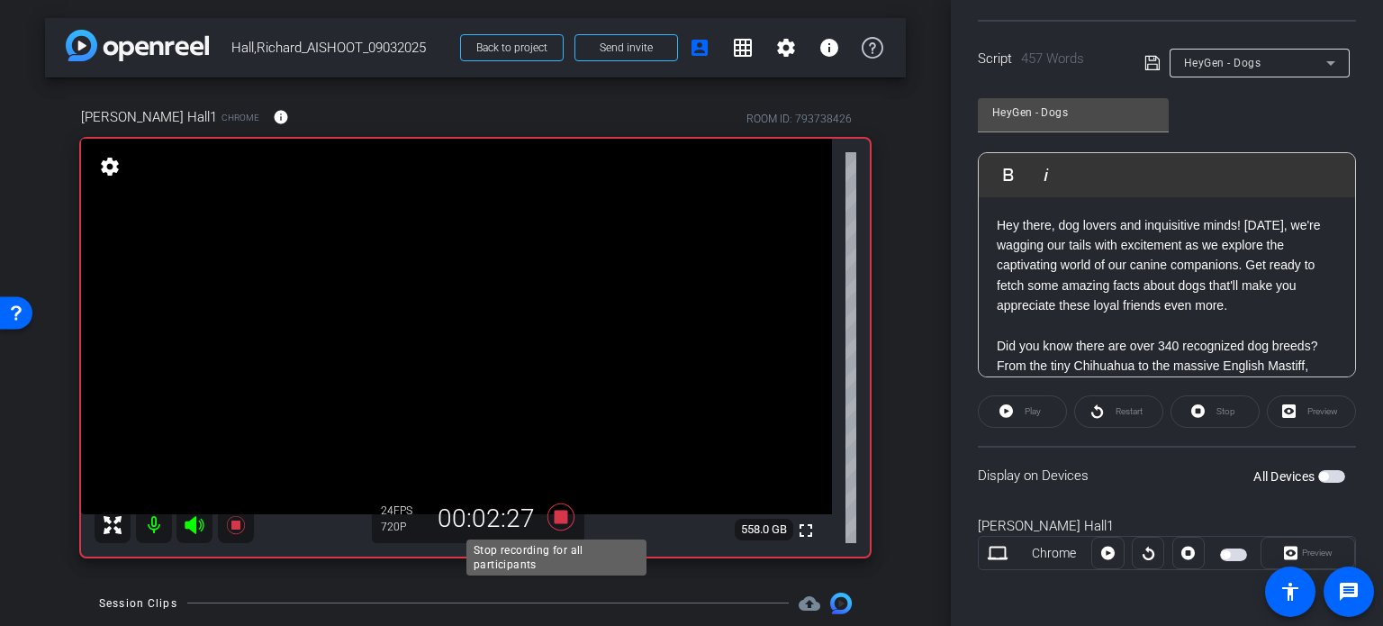
click at [553, 510] on icon at bounding box center [560, 516] width 27 height 27
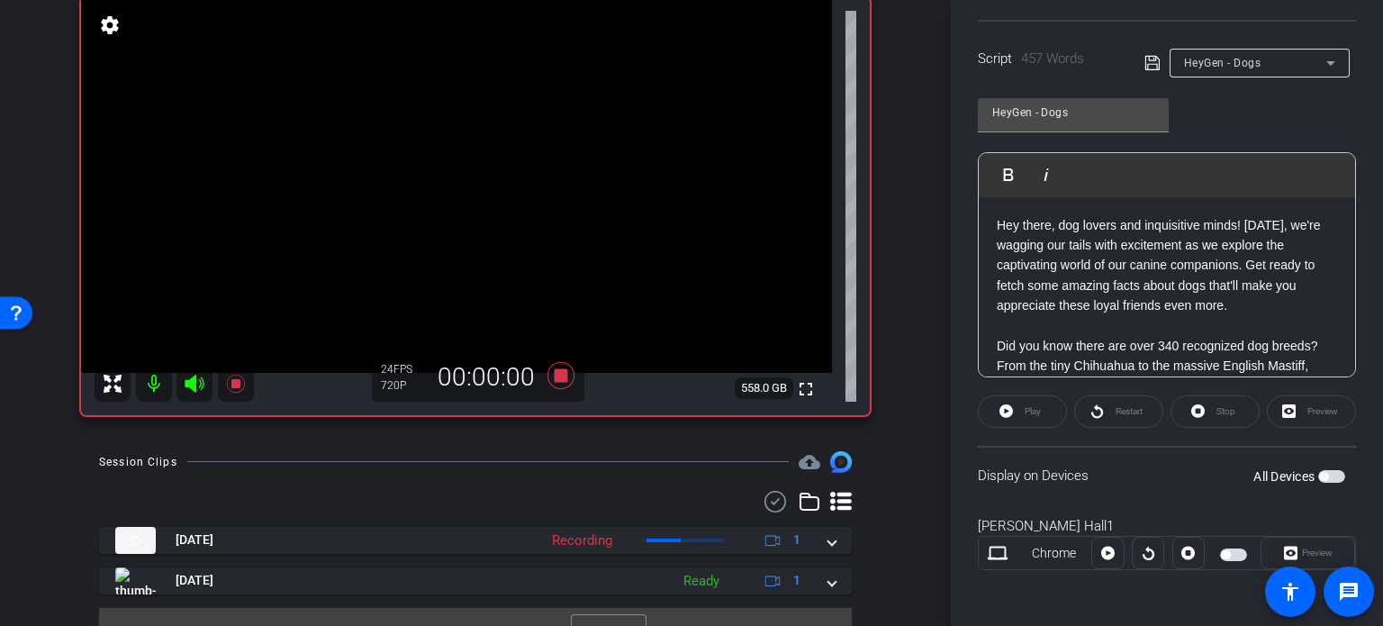
scroll to position [173, 0]
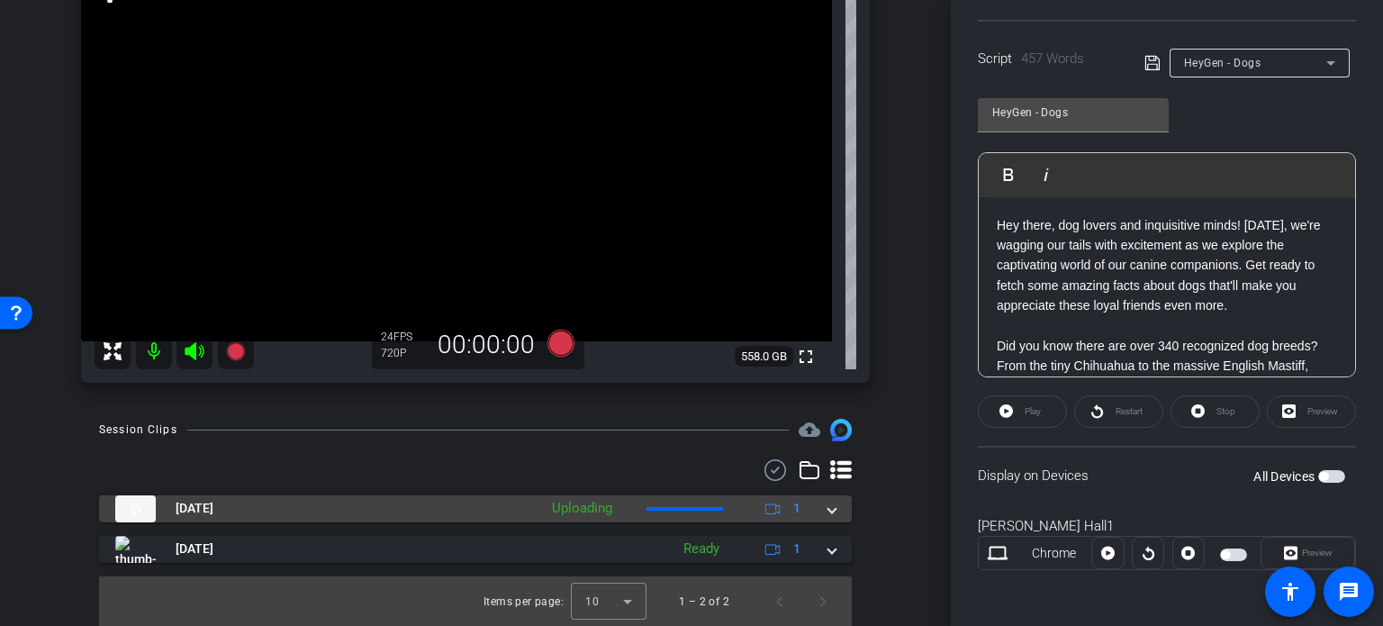
click at [828, 506] on span at bounding box center [831, 508] width 7 height 19
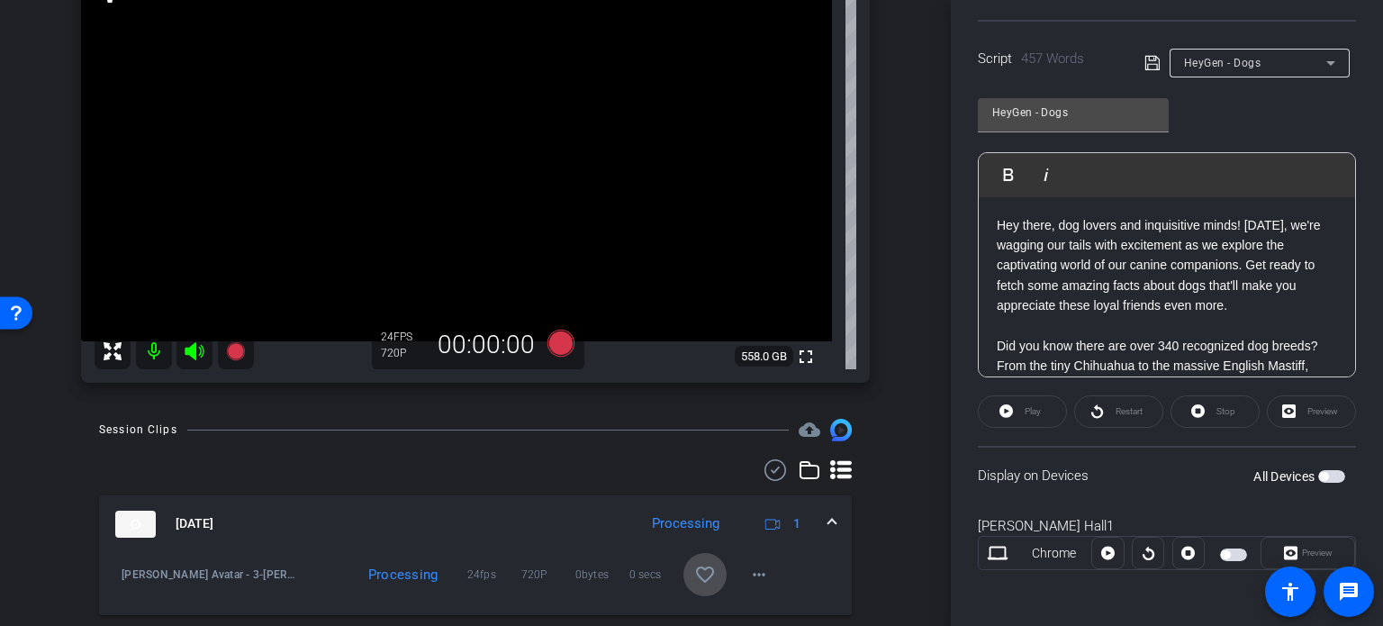
click at [695, 575] on mat-icon "favorite_border" at bounding box center [705, 574] width 22 height 22
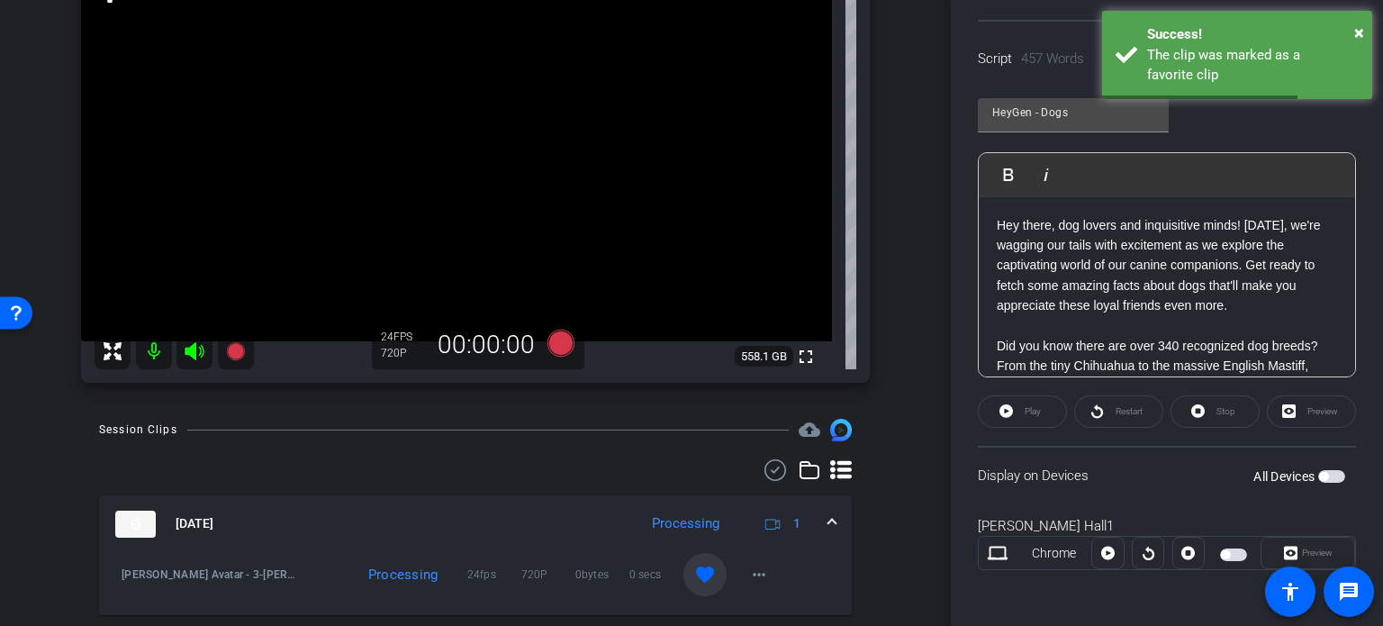
click at [828, 515] on span at bounding box center [831, 523] width 7 height 19
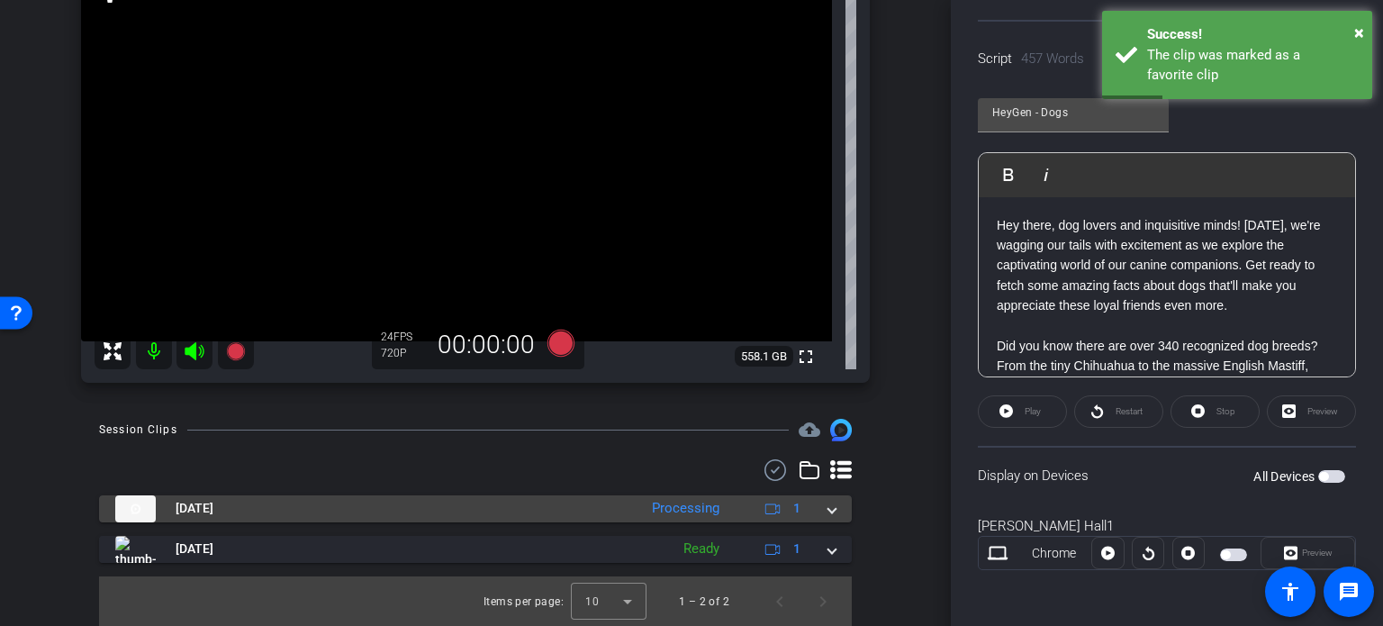
click at [832, 512] on mat-expansion-panel-header "Sep 3, 2025 Processing 1" at bounding box center [475, 508] width 752 height 27
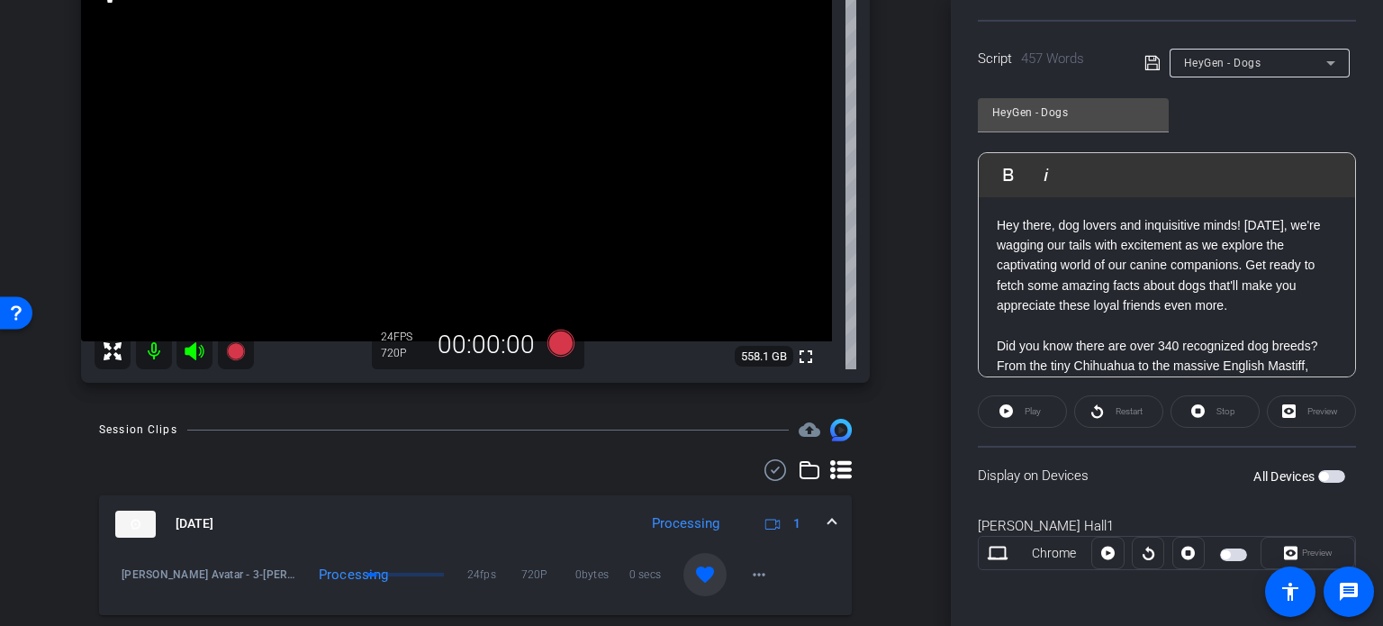
click at [883, 568] on div "Session Clips cloud_upload Sep 3, 2025 Processing 1 Richard Avatar - 3-Richard …" at bounding box center [475, 569] width 860 height 300
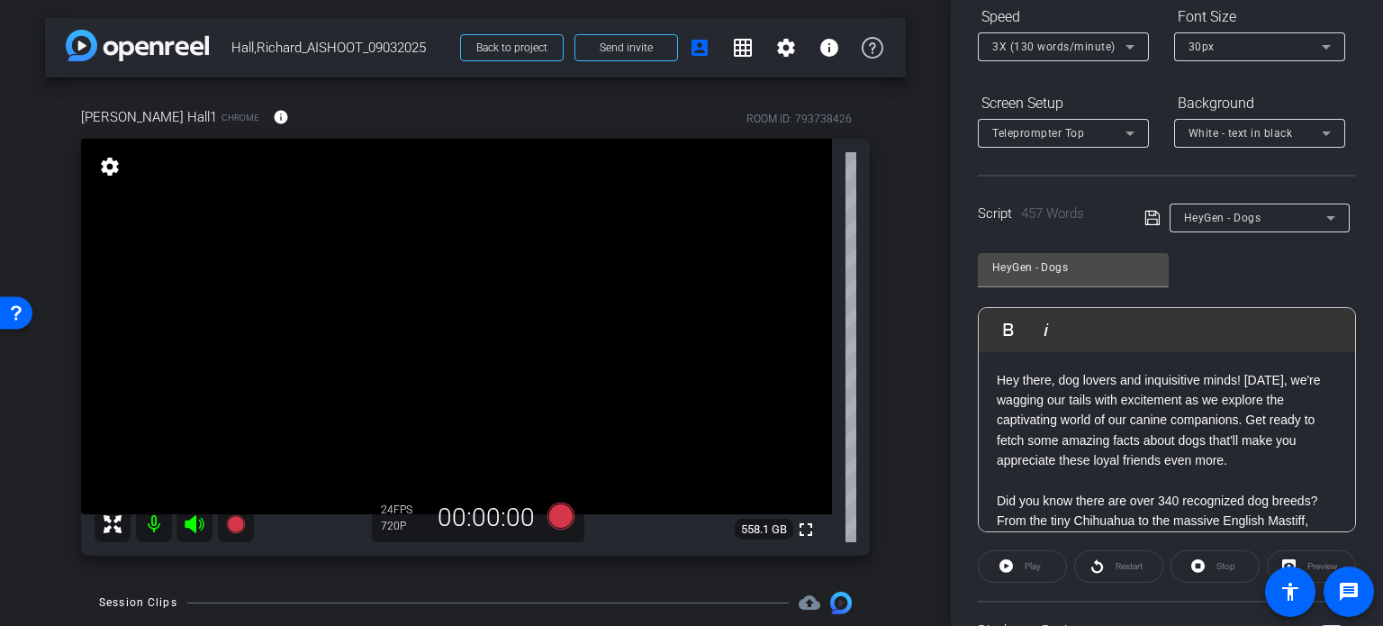
scroll to position [0, 0]
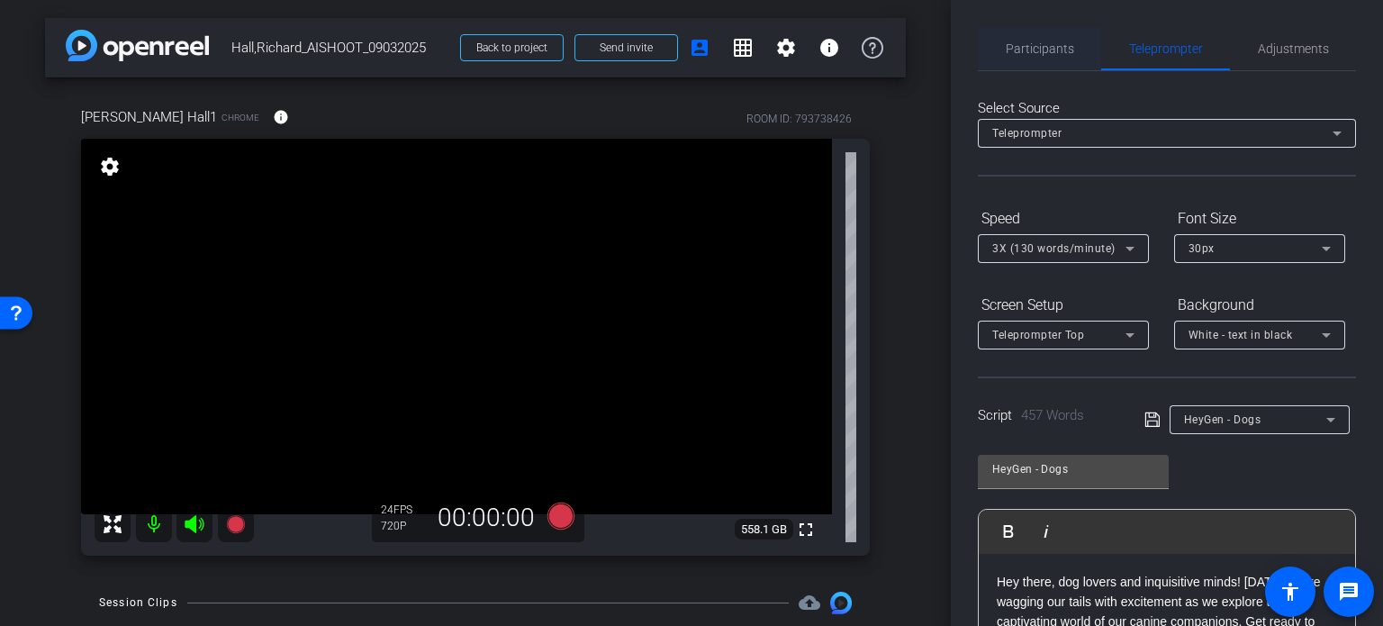
click at [1055, 58] on span "Participants" at bounding box center [1039, 48] width 68 height 43
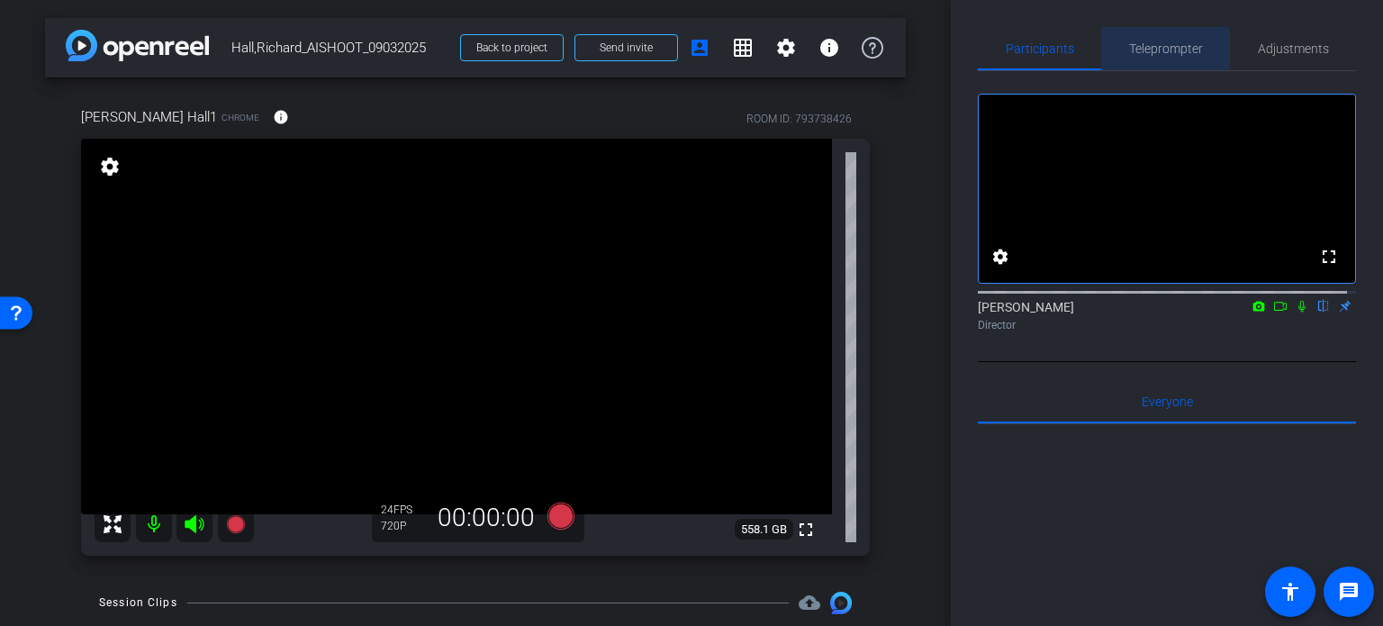
click at [1160, 50] on span "Teleprompter" at bounding box center [1166, 48] width 74 height 13
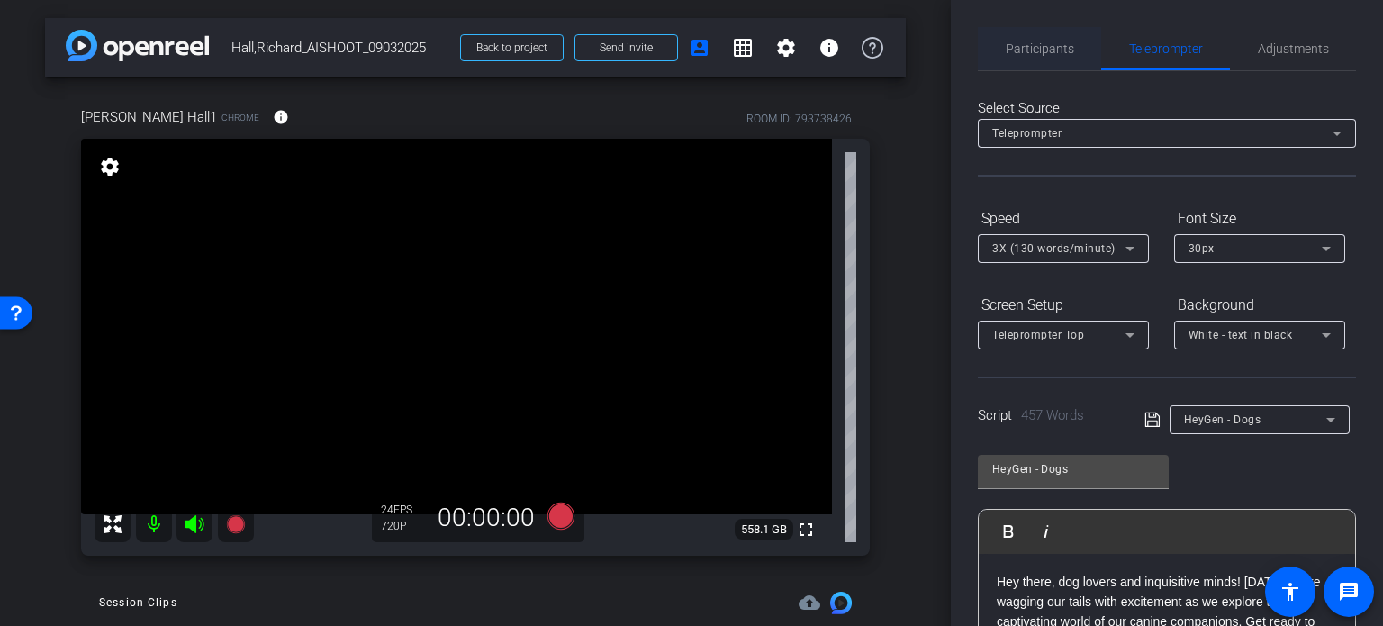
click at [1064, 42] on span "Participants" at bounding box center [1039, 48] width 68 height 13
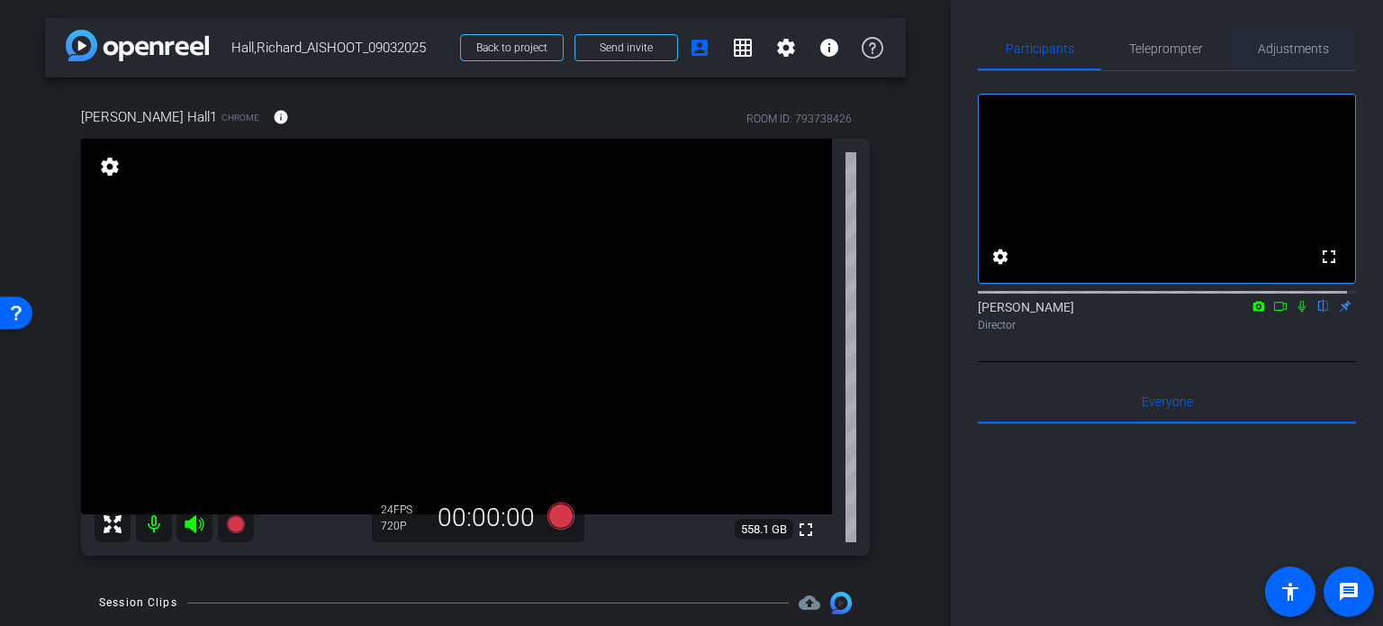
click at [1301, 51] on span "Adjustments" at bounding box center [1292, 48] width 71 height 13
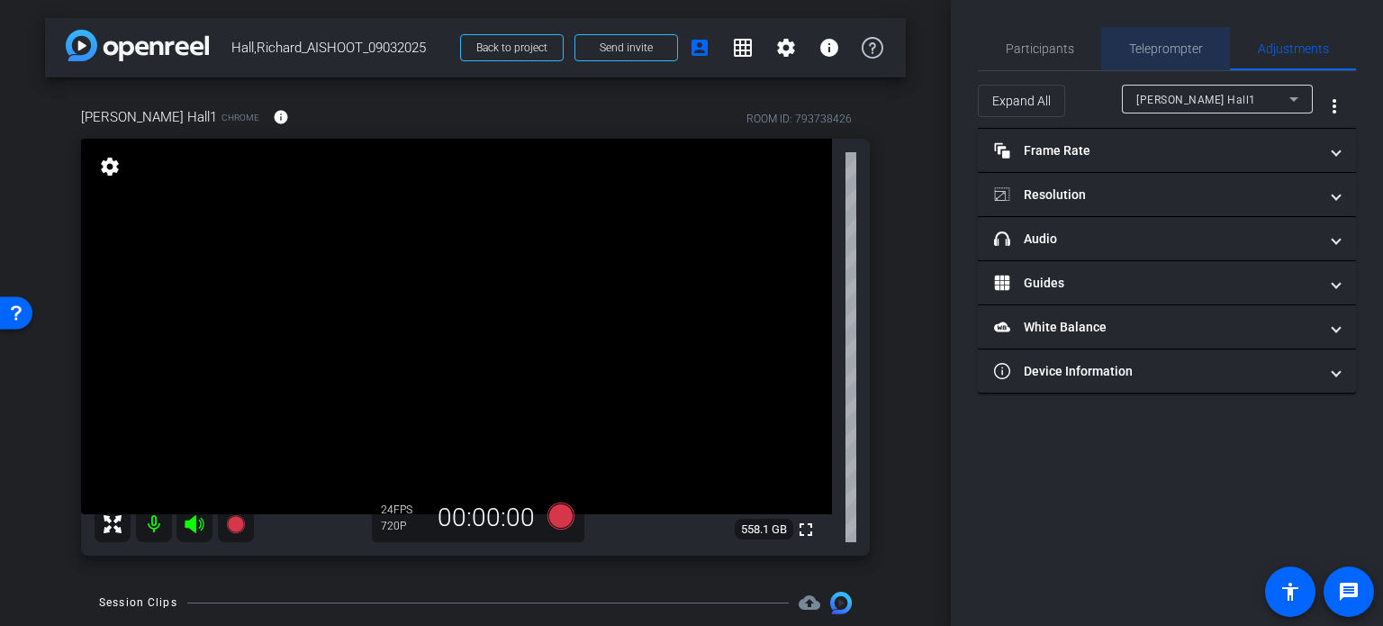
click at [1190, 36] on span "Teleprompter" at bounding box center [1166, 48] width 74 height 43
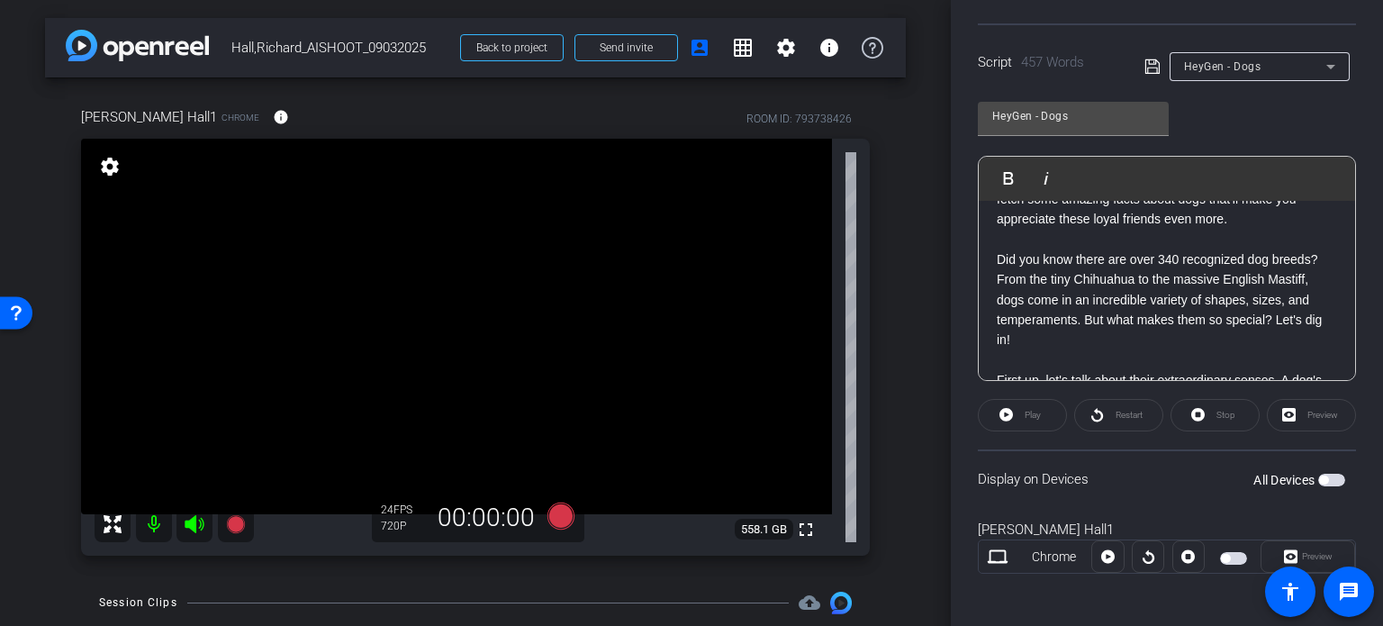
scroll to position [356, 0]
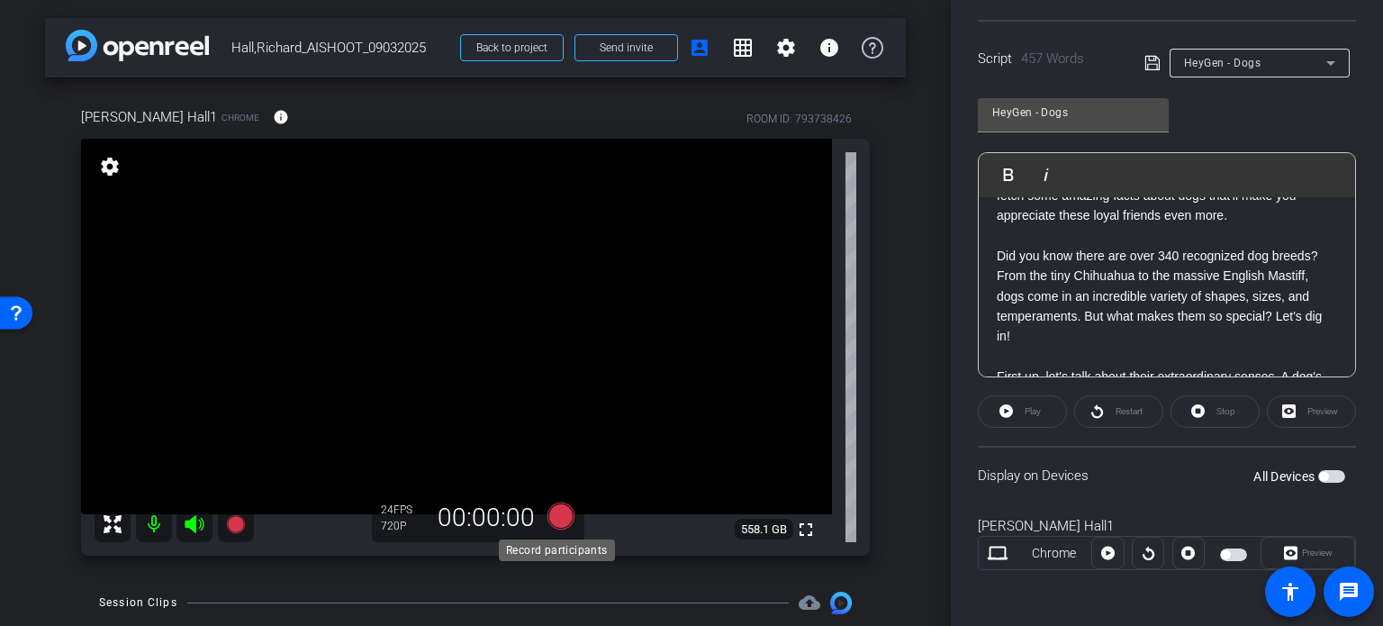
click at [560, 514] on icon at bounding box center [560, 515] width 27 height 27
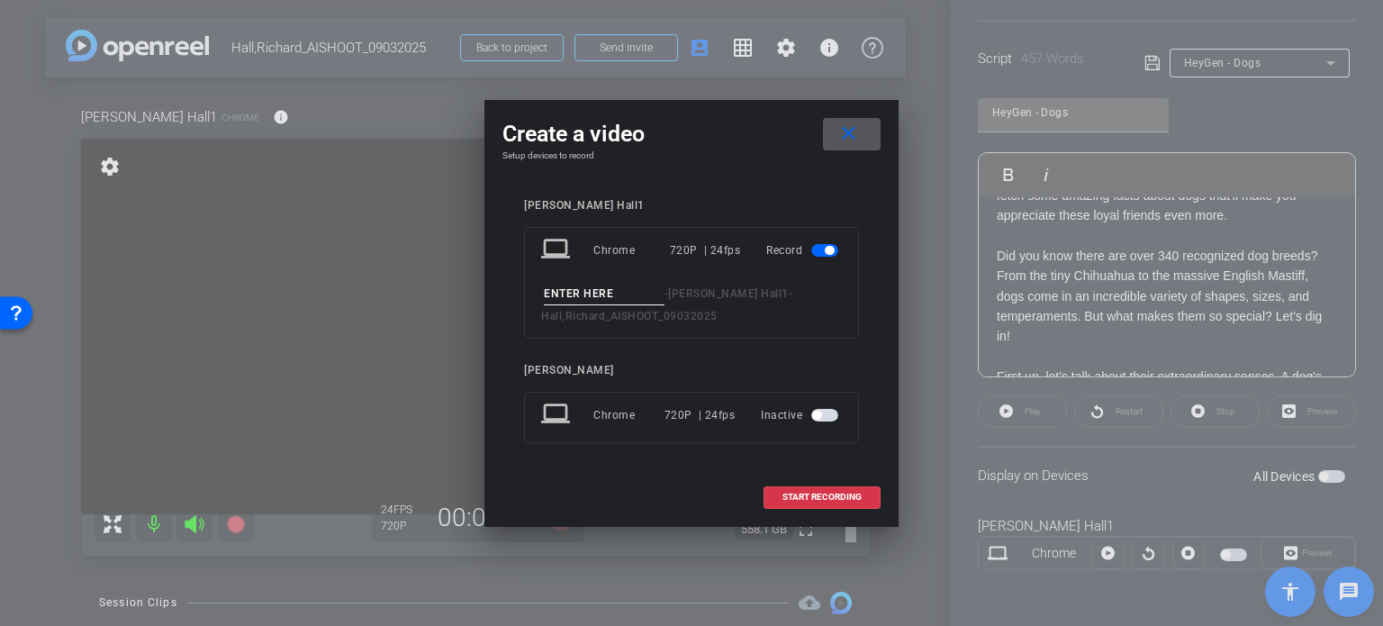
click at [617, 293] on input at bounding box center [604, 294] width 121 height 23
click at [641, 294] on input "Richard Avatar 4" at bounding box center [604, 294] width 121 height 23
type input "Richard Avatar 4"
click at [748, 320] on div "Richard Avatar 4 - Richard Hall1 - Hall,Richard_AISHOOT_09032025" at bounding box center [691, 305] width 301 height 44
click at [852, 500] on span "START RECORDING" at bounding box center [821, 496] width 79 height 9
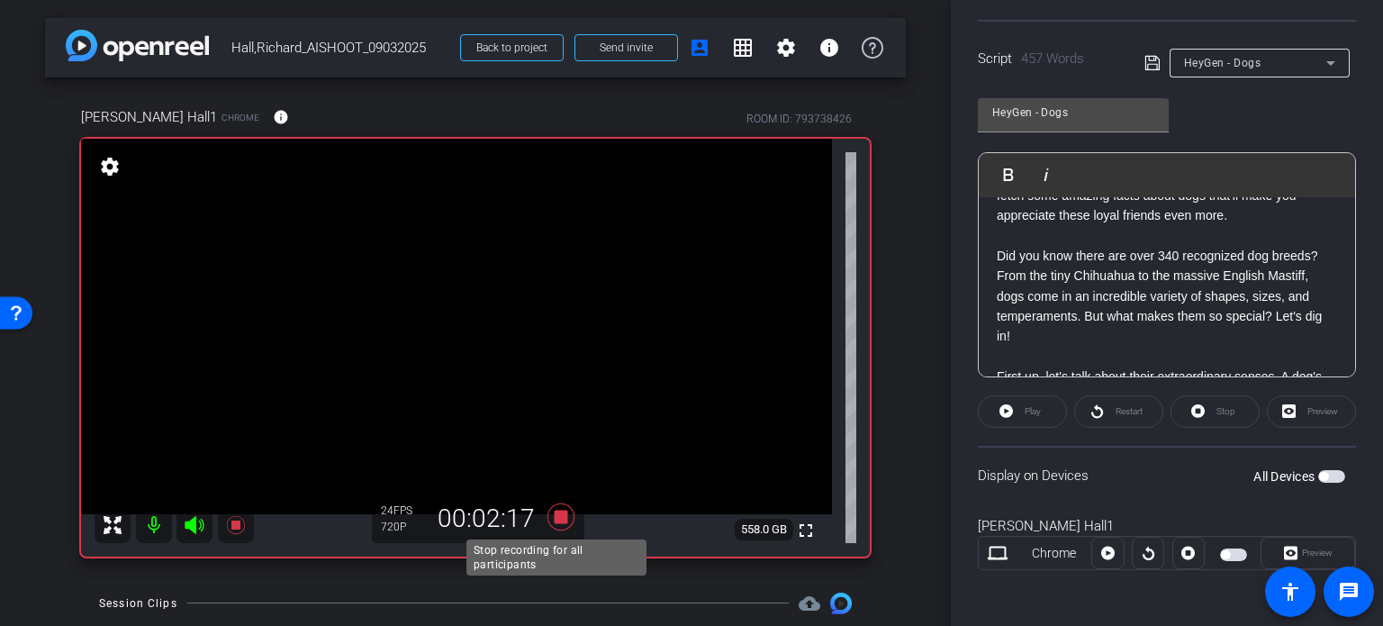
click at [554, 509] on icon at bounding box center [560, 516] width 27 height 27
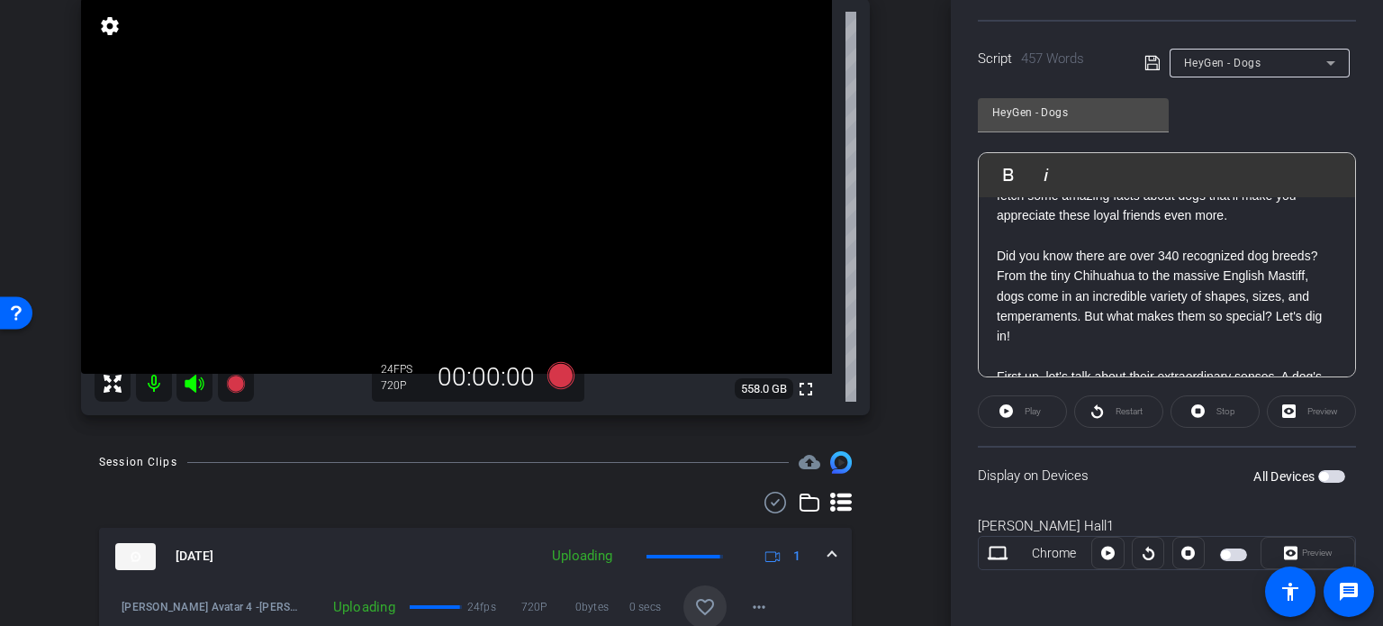
scroll to position [270, 0]
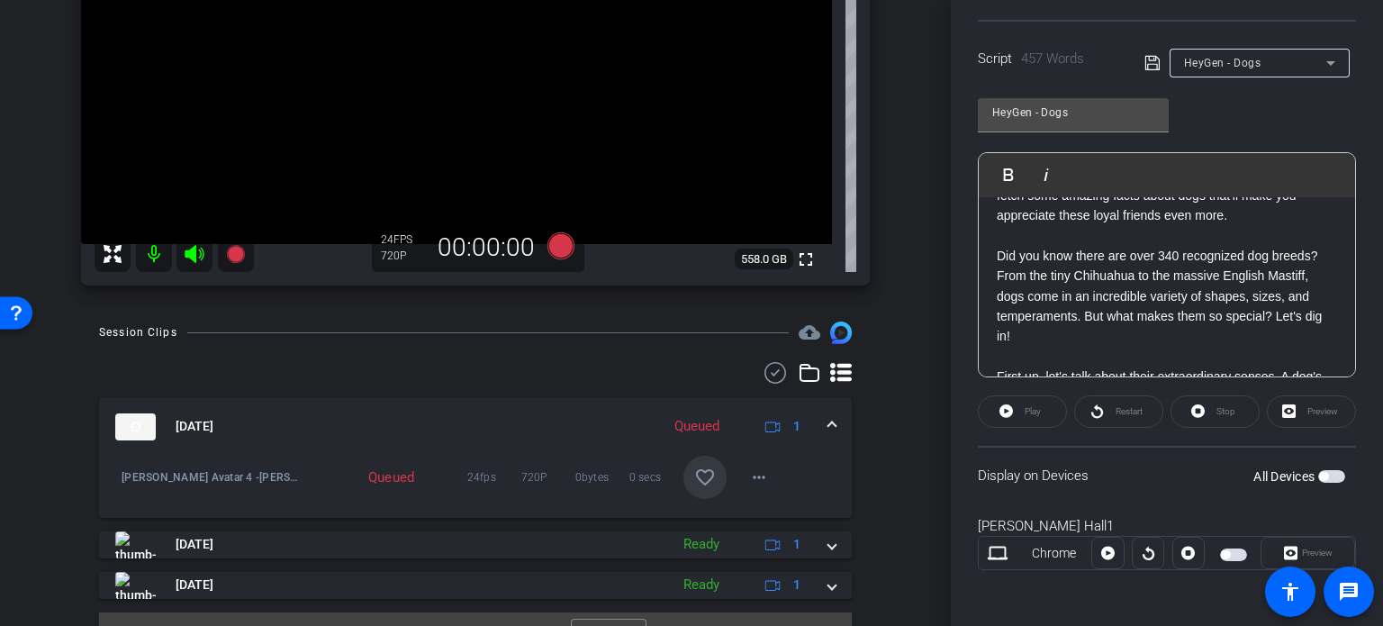
click at [696, 473] on mat-icon "favorite_border" at bounding box center [705, 477] width 22 height 22
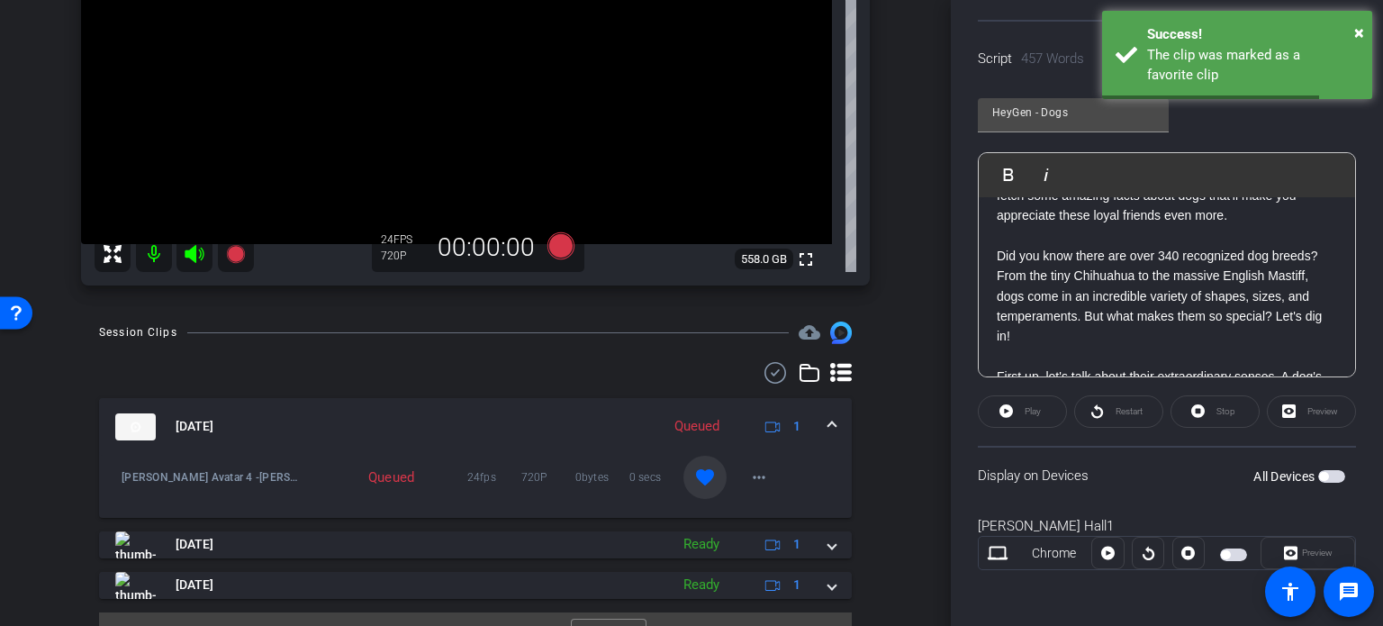
click at [825, 414] on mat-expansion-panel-header "Sep 3, 2025 Queued 1" at bounding box center [475, 427] width 752 height 58
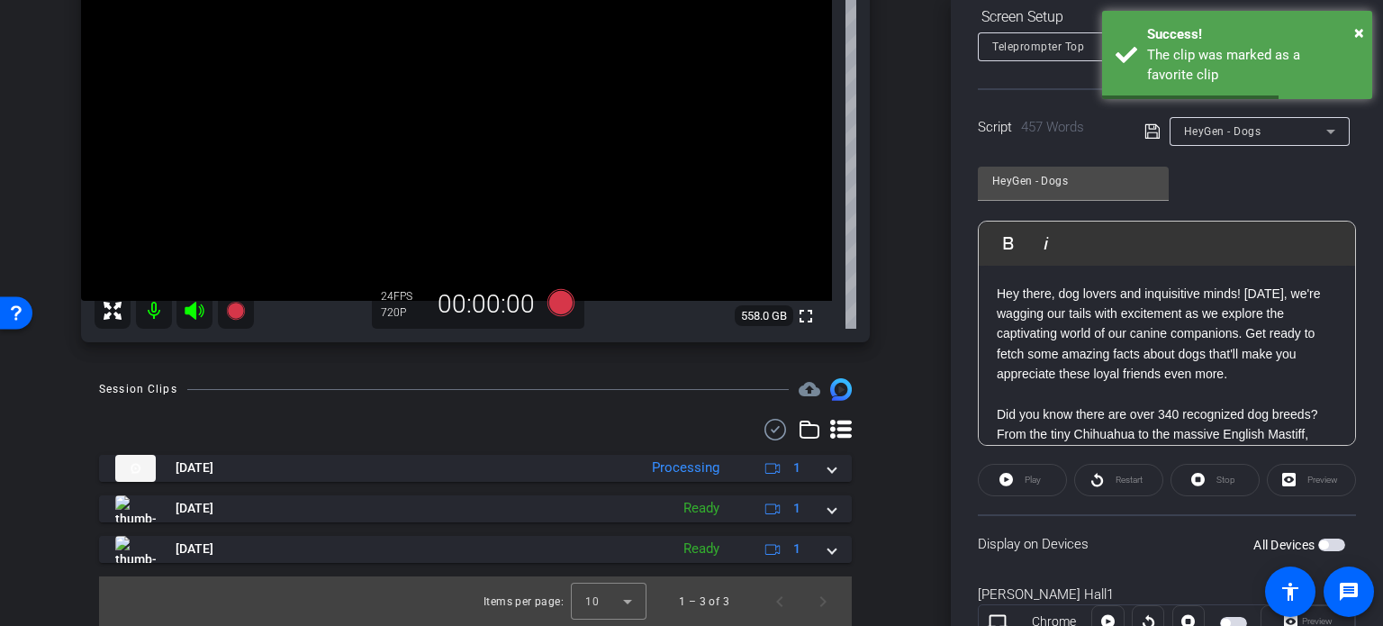
scroll to position [0, 0]
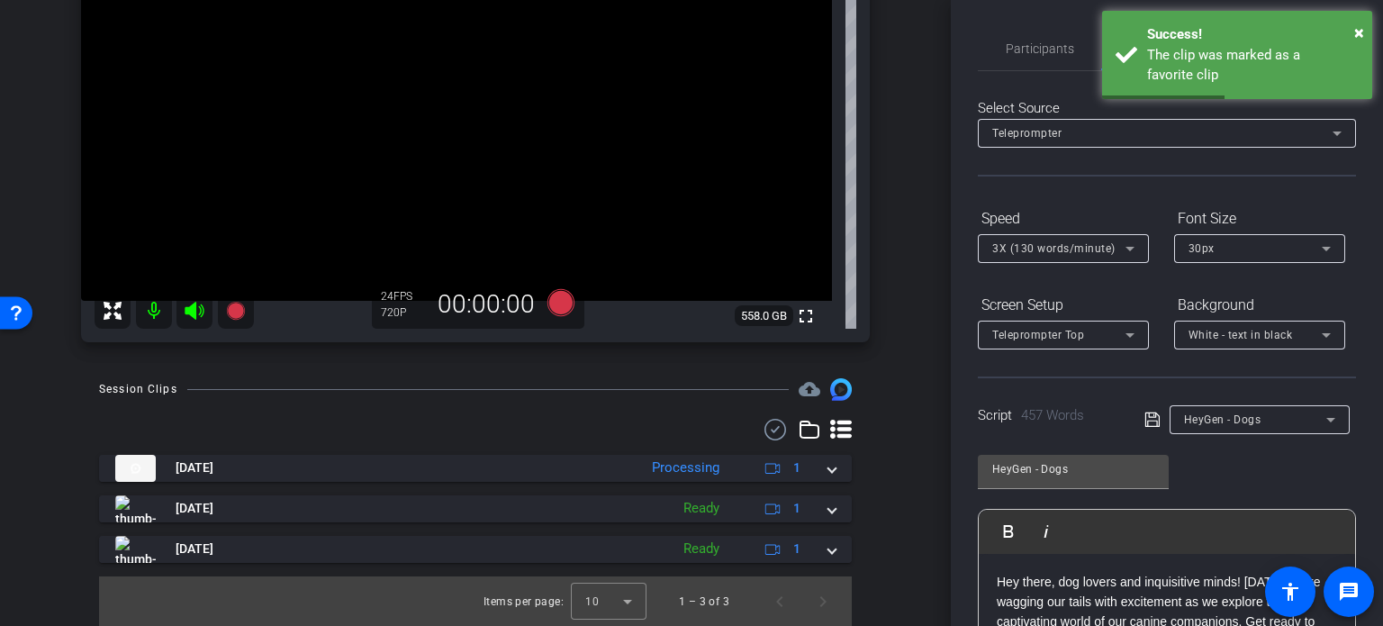
click at [1052, 73] on div "Select Source Teleprompter Speed 3X (130 words/minute) Font Size 30px Screen Se…" at bounding box center [1167, 514] width 378 height 886
click at [1023, 42] on span "Participants" at bounding box center [1039, 48] width 68 height 13
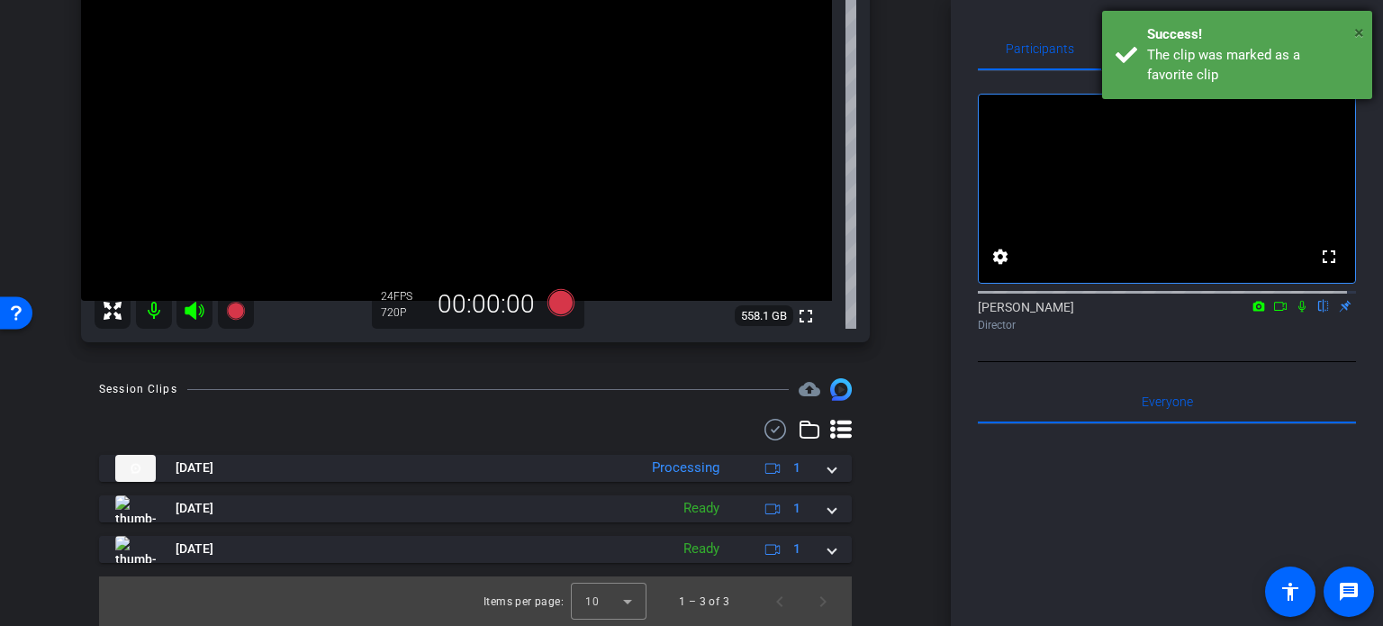
click at [1359, 29] on span "×" at bounding box center [1359, 33] width 10 height 22
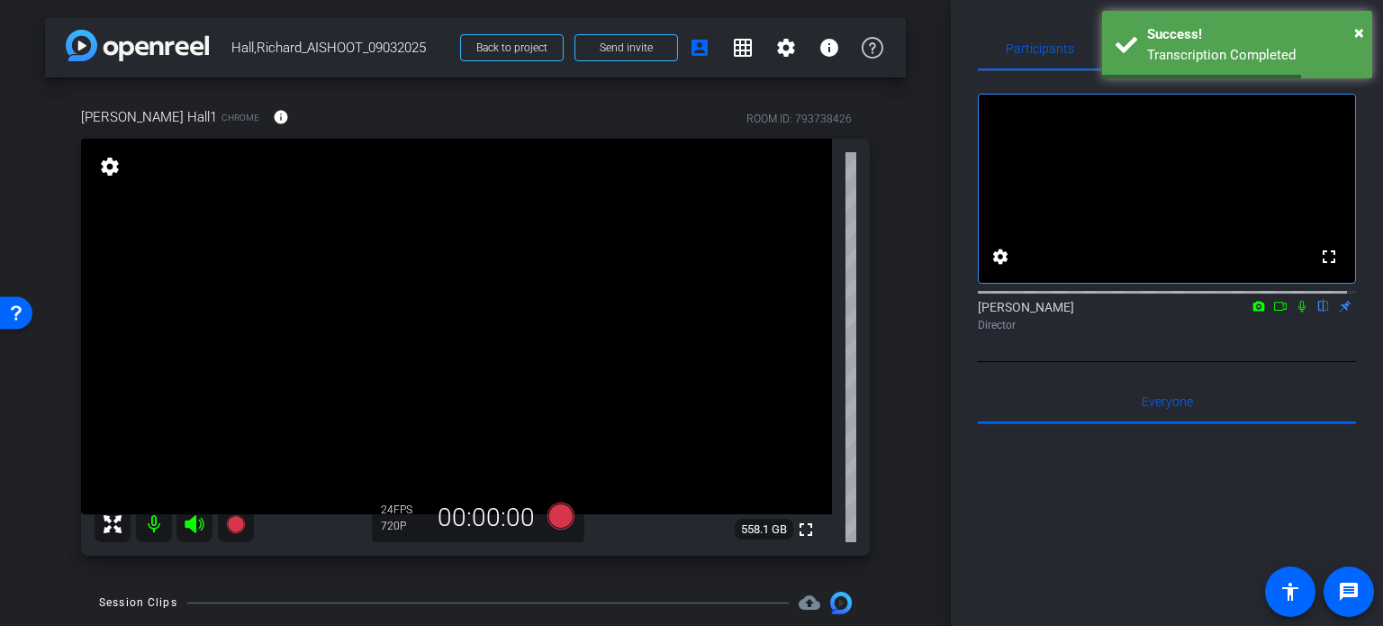
click at [886, 485] on div "Richard Hall1 Chrome info ROOM ID: 793738426 fullscreen settings 558.1 GB 24 FP…" at bounding box center [475, 325] width 860 height 496
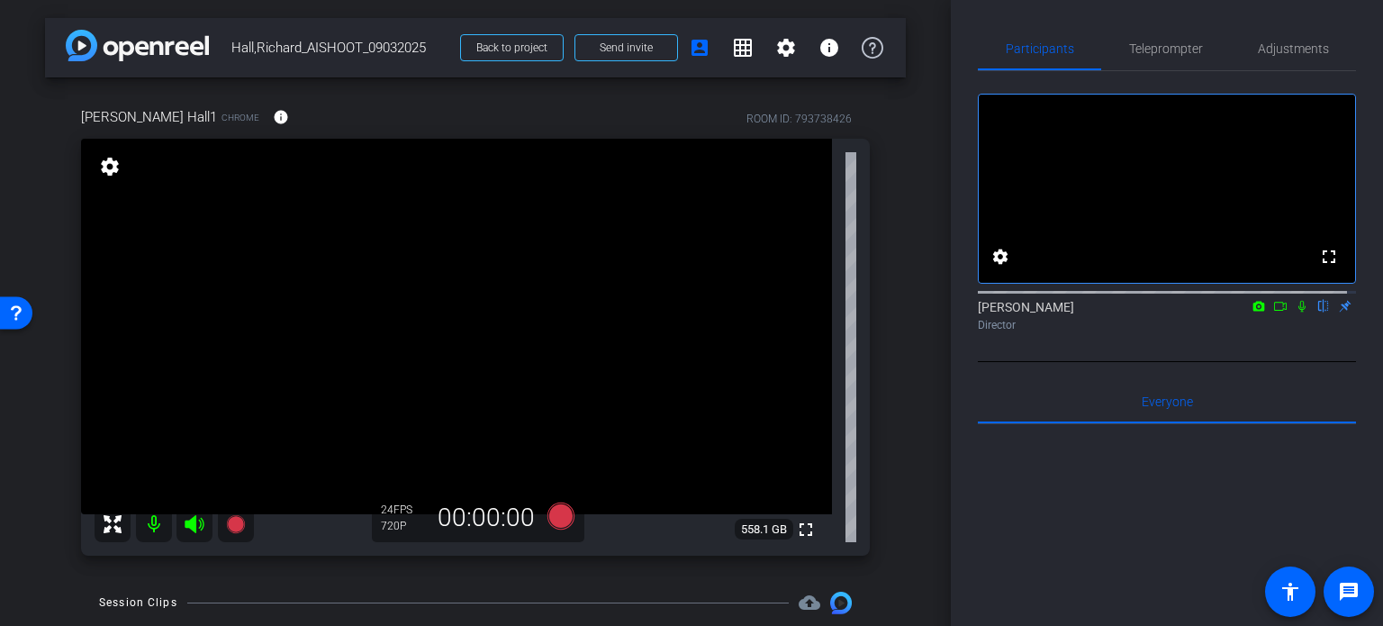
click at [915, 383] on div "arrow_back Hall,Richard_AISHOOT_09032025 Back to project Send invite account_bo…" at bounding box center [475, 313] width 951 height 626
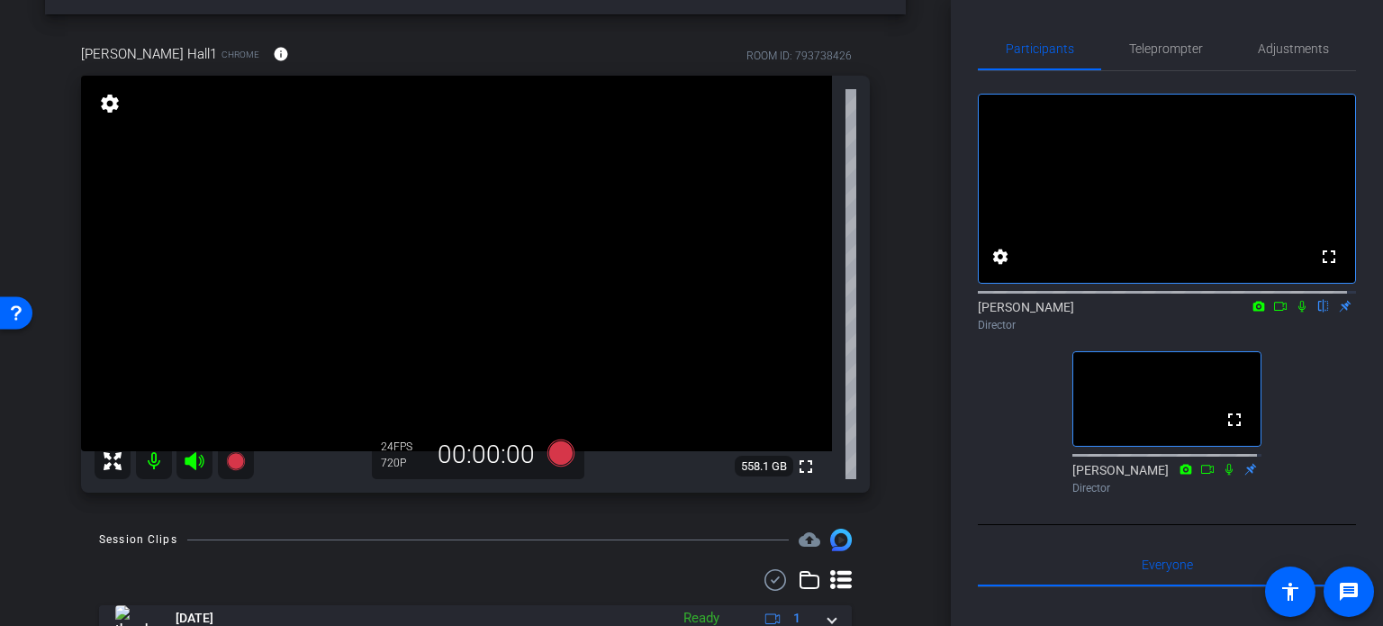
scroll to position [33, 0]
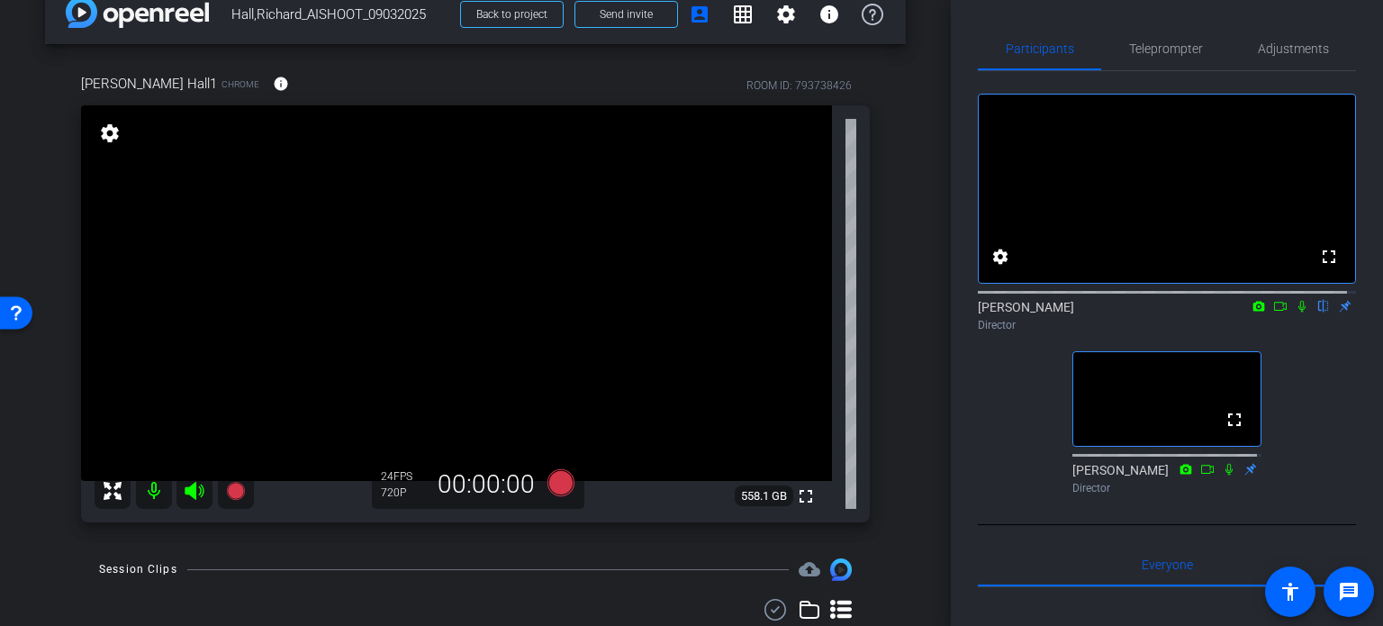
click at [891, 381] on div "Richard Hall1 Chrome info ROOM ID: 793738426 fullscreen settings 558.1 GB 24 FP…" at bounding box center [475, 292] width 860 height 496
click at [904, 428] on div "arrow_back Hall,Richard_AISHOOT_09032025 Back to project Send invite account_bo…" at bounding box center [475, 280] width 951 height 626
click at [983, 437] on div "fullscreen settings Erika Centeno flip Director fullscreen Abby Veloz Director" at bounding box center [1167, 286] width 378 height 430
click at [889, 414] on div "Richard Hall1 Chrome info ROOM ID: 793738426 fullscreen settings 558.1 GB 24 FP…" at bounding box center [475, 292] width 860 height 496
click at [886, 412] on div "Richard Hall1 Chrome info ROOM ID: 793738426 fullscreen settings 558.1 GB 24 FP…" at bounding box center [475, 292] width 860 height 496
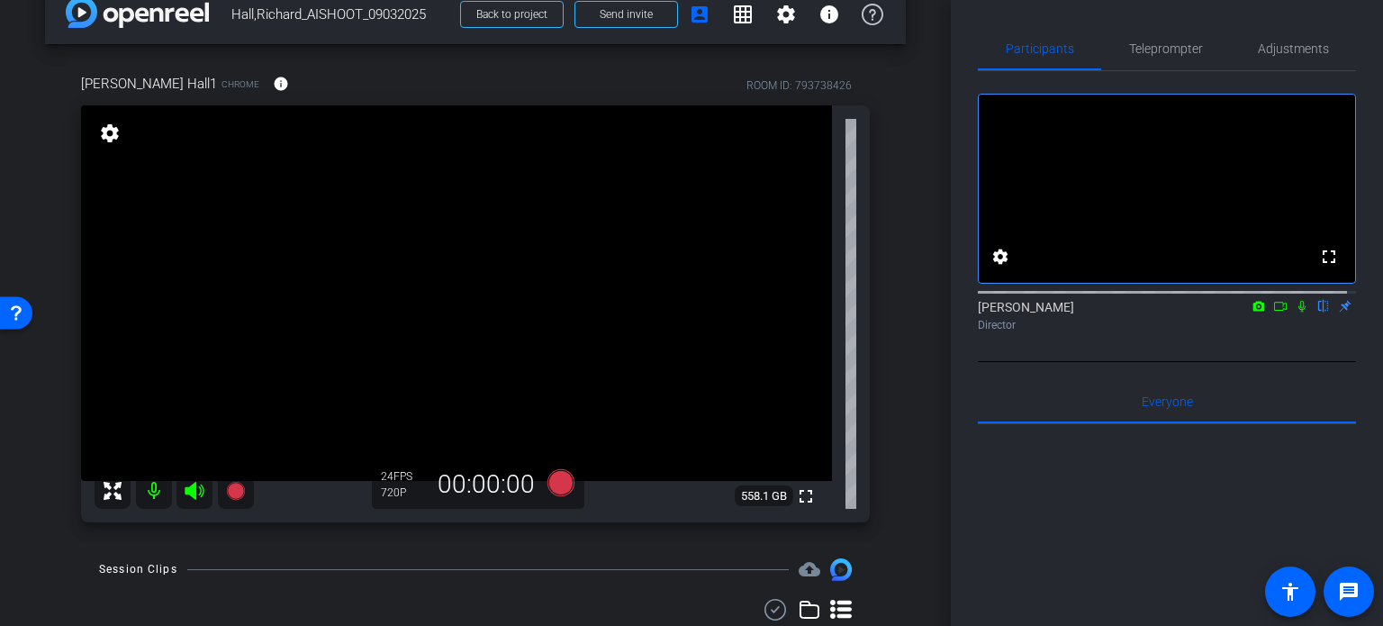
click at [895, 341] on div "Richard Hall1 Chrome info ROOM ID: 793738426 fullscreen settings 558.1 GB 24 FP…" at bounding box center [475, 292] width 860 height 496
click at [920, 330] on div "arrow_back Hall,Richard_AISHOOT_09032025 Back to project Send invite account_bo…" at bounding box center [475, 280] width 951 height 626
click at [32, 377] on div "arrow_back Hall,Richard_AISHOOT_09032025 Back to project Send invite account_bo…" at bounding box center [475, 280] width 951 height 626
click at [878, 378] on div "Richard Hall1 Chrome info ROOM ID: 793738426 fullscreen settings 558.1 GB 24 FP…" at bounding box center [475, 292] width 860 height 496
click at [878, 377] on div "Richard Hall1 Chrome info ROOM ID: 793738426 fullscreen settings 558.1 GB 24 FP…" at bounding box center [475, 292] width 860 height 496
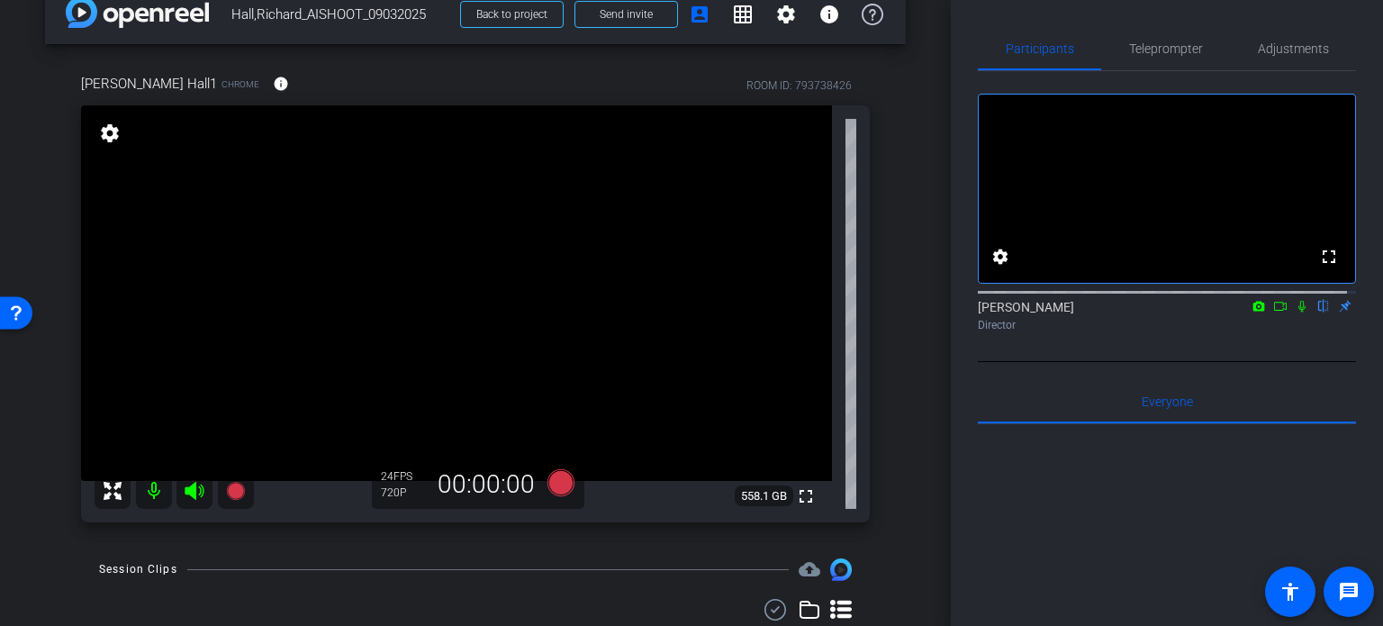
click at [898, 384] on div "arrow_back Hall,Richard_AISHOOT_09032025 Back to project Send invite account_bo…" at bounding box center [475, 280] width 951 height 626
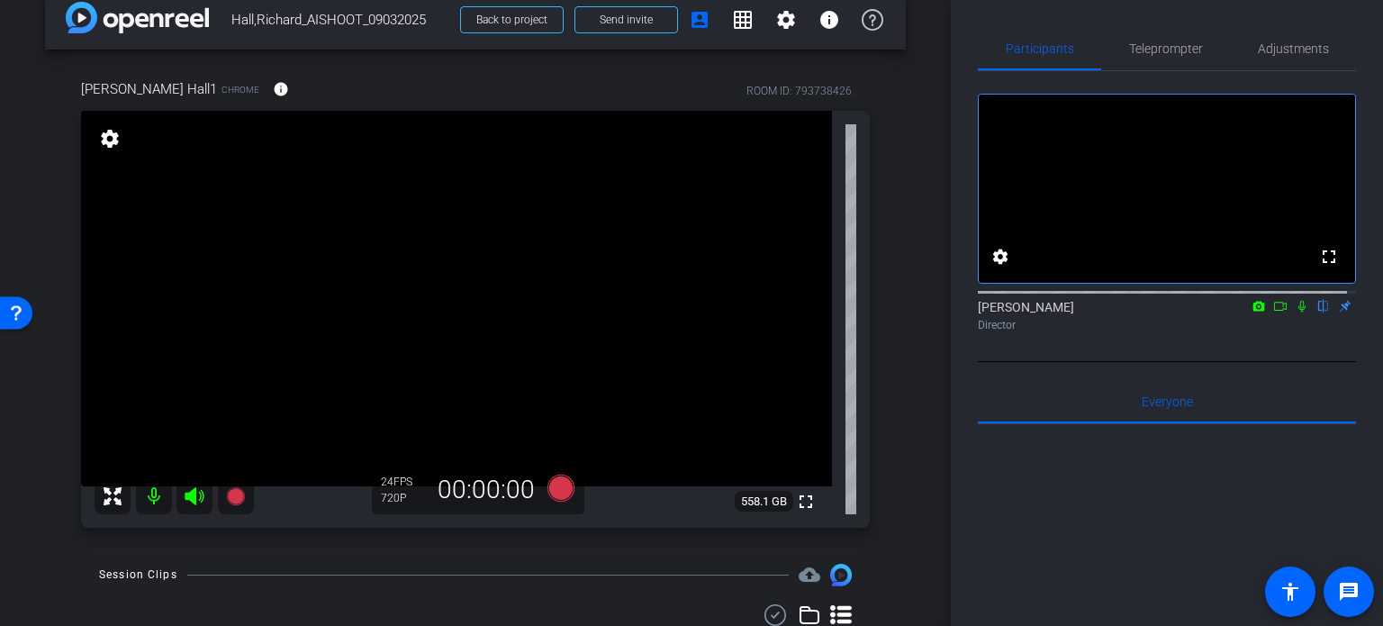
scroll to position [0, 0]
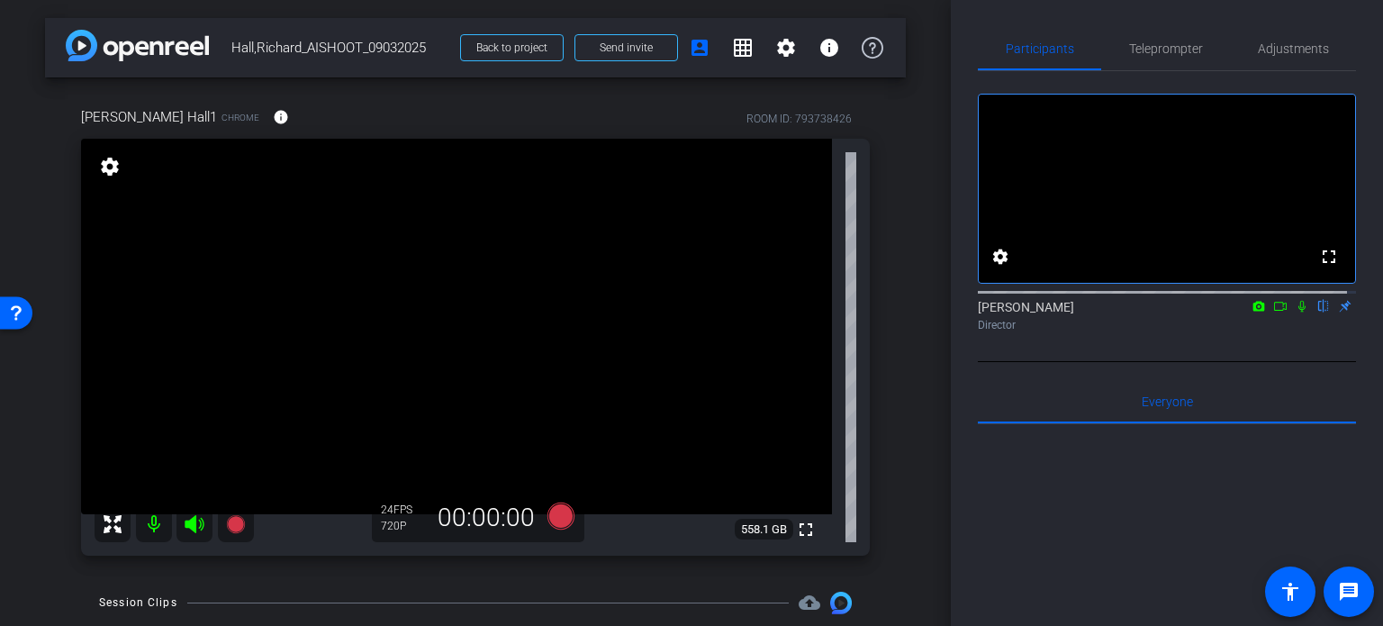
click at [37, 376] on div "arrow_back Hall,Richard_AISHOOT_09032025 Back to project Send invite account_bo…" at bounding box center [475, 313] width 951 height 626
click at [907, 359] on div "arrow_back Hall,Richard_AISHOOT_09032025 Back to project Send invite account_bo…" at bounding box center [475, 313] width 951 height 626
click at [911, 410] on div "arrow_back Hall,Richard_AISHOOT_09032025 Back to project Send invite account_bo…" at bounding box center [475, 313] width 951 height 626
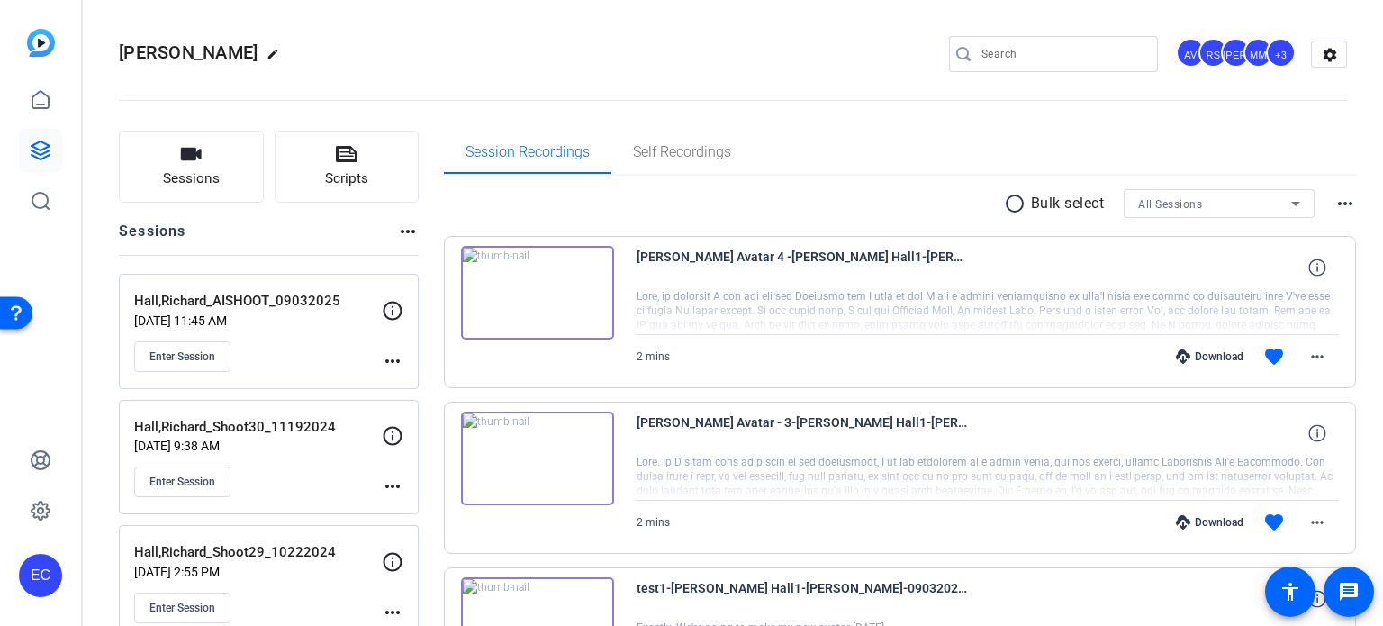
click at [1211, 524] on div "Download" at bounding box center [1210, 522] width 86 height 14
click at [1197, 353] on div "Download" at bounding box center [1210, 356] width 86 height 14
